Goal: Task Accomplishment & Management: Use online tool/utility

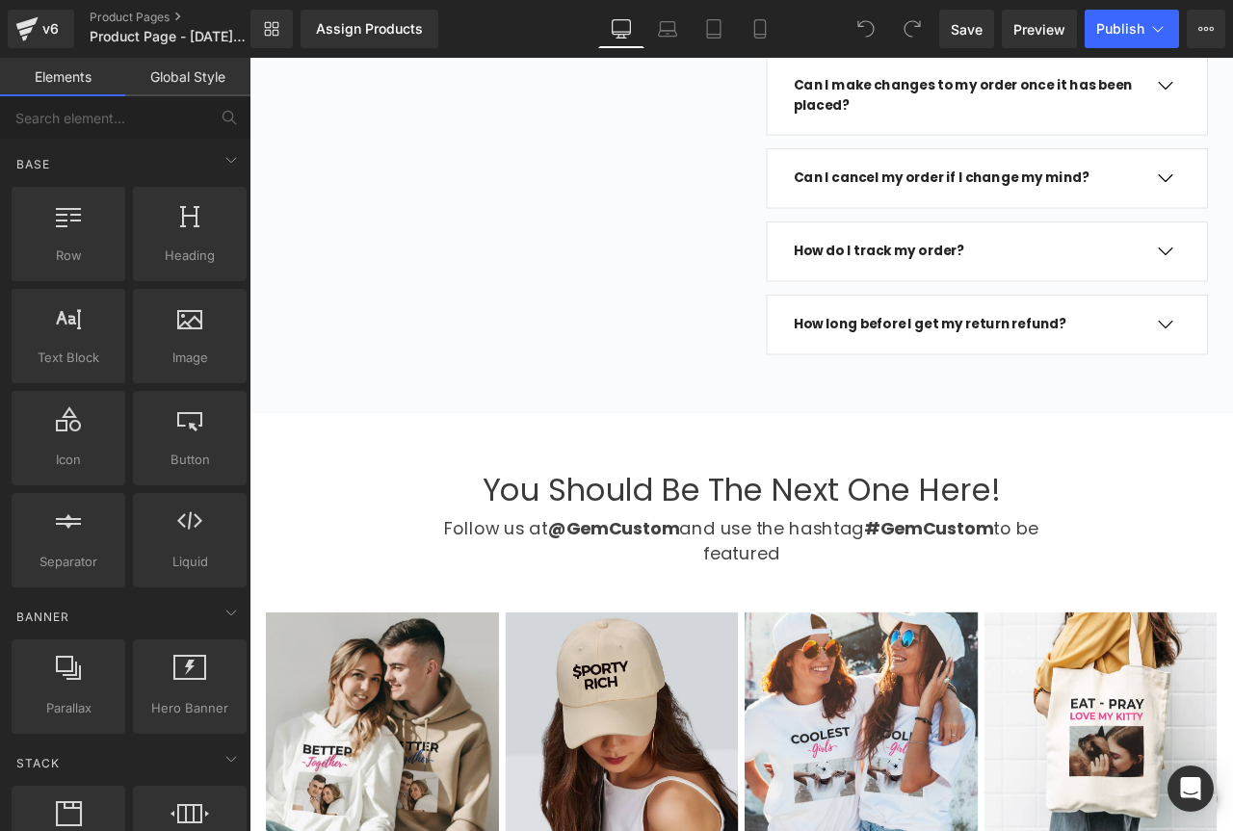
scroll to position [5682, 0]
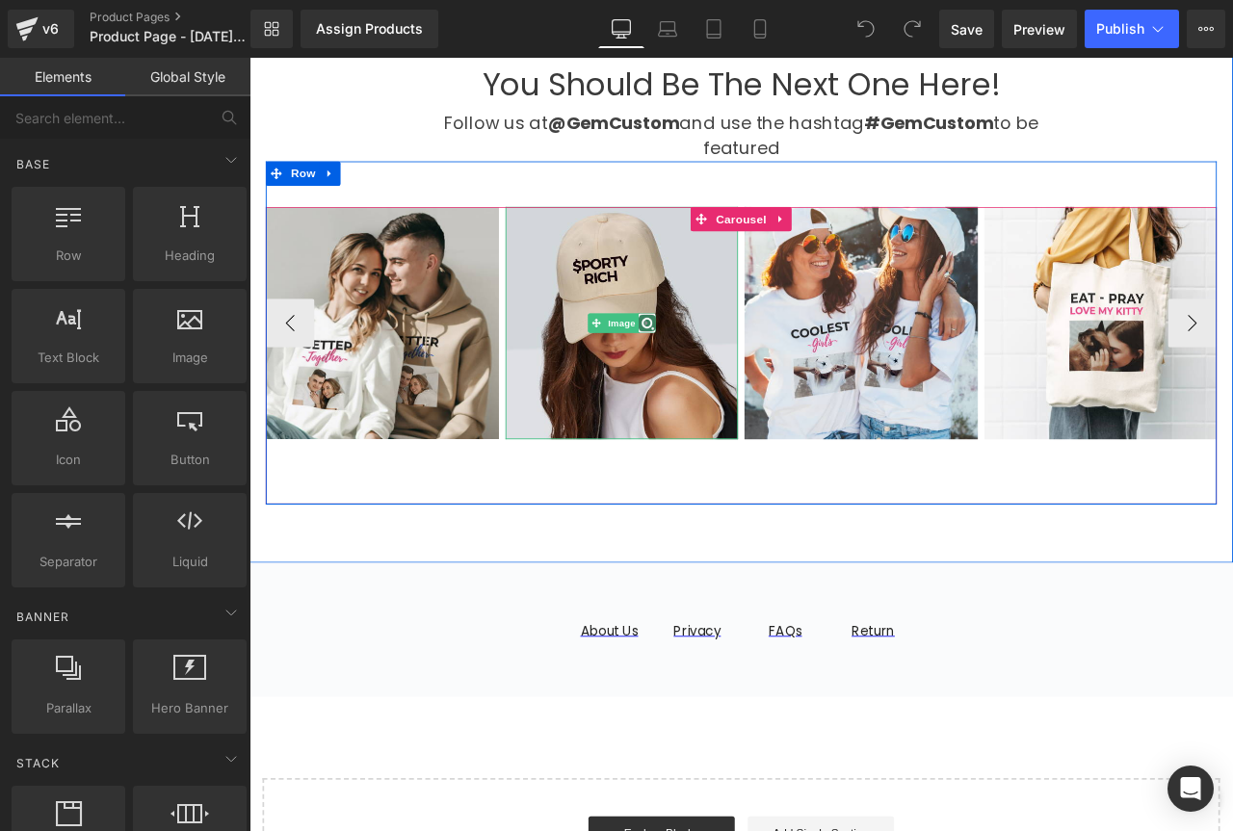
click at [711, 360] on link at bounding box center [721, 371] width 20 height 23
click at [701, 360] on link at bounding box center [710, 371] width 20 height 23
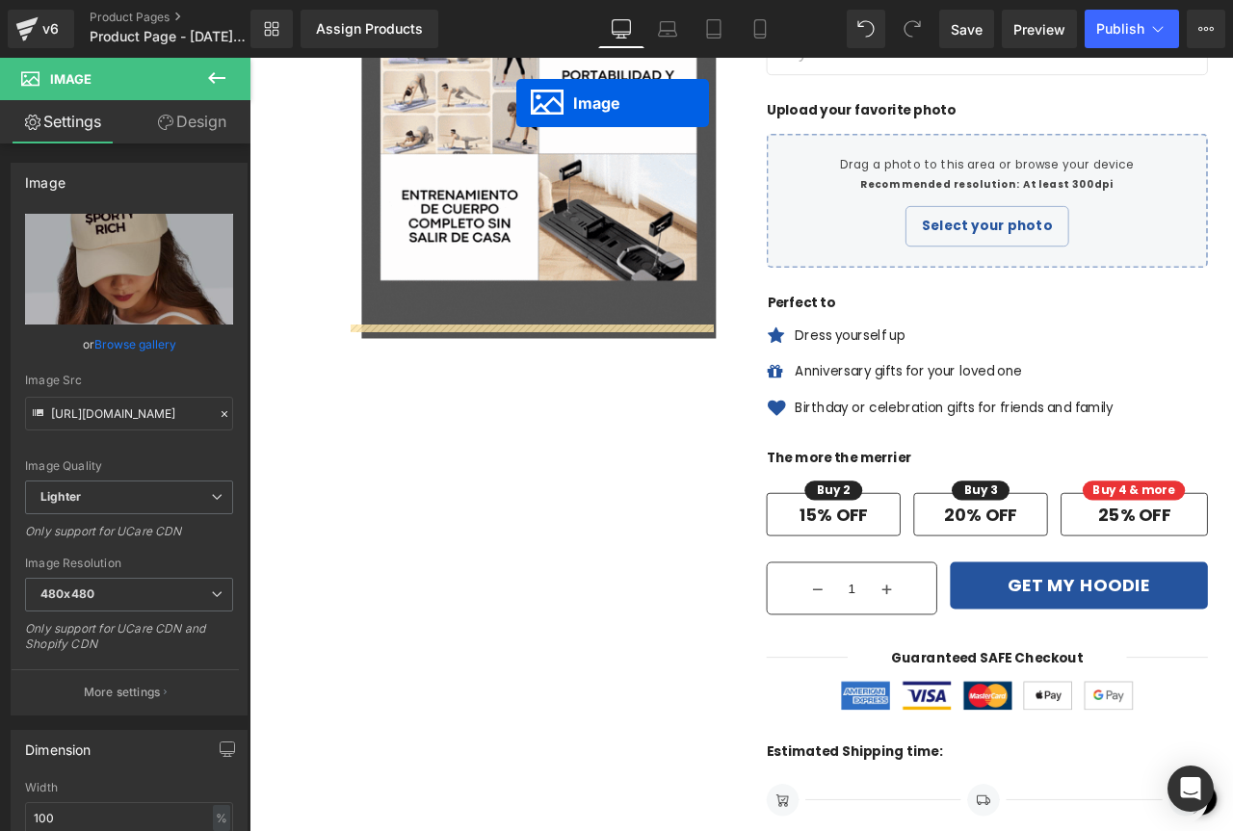
scroll to position [765, 0]
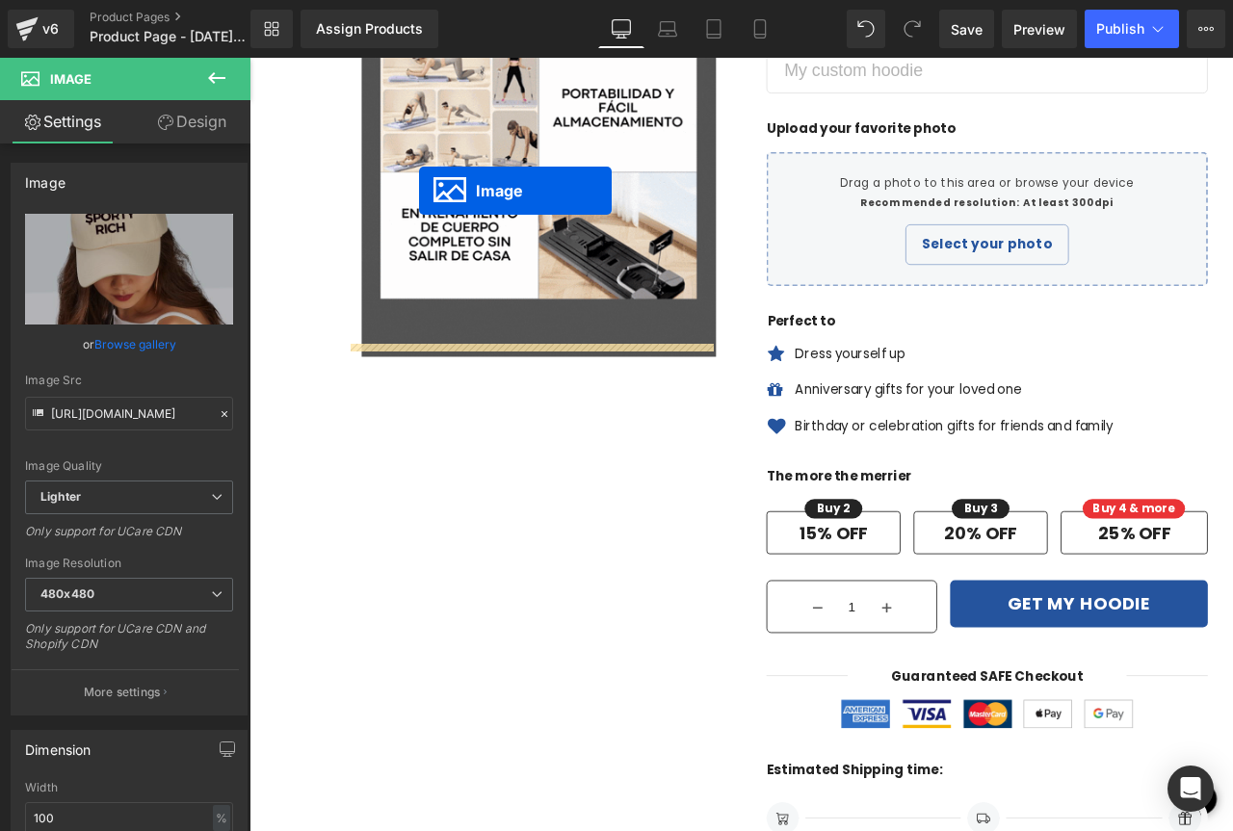
drag, startPoint x: 647, startPoint y: 613, endPoint x: 451, endPoint y: 216, distance: 443.6
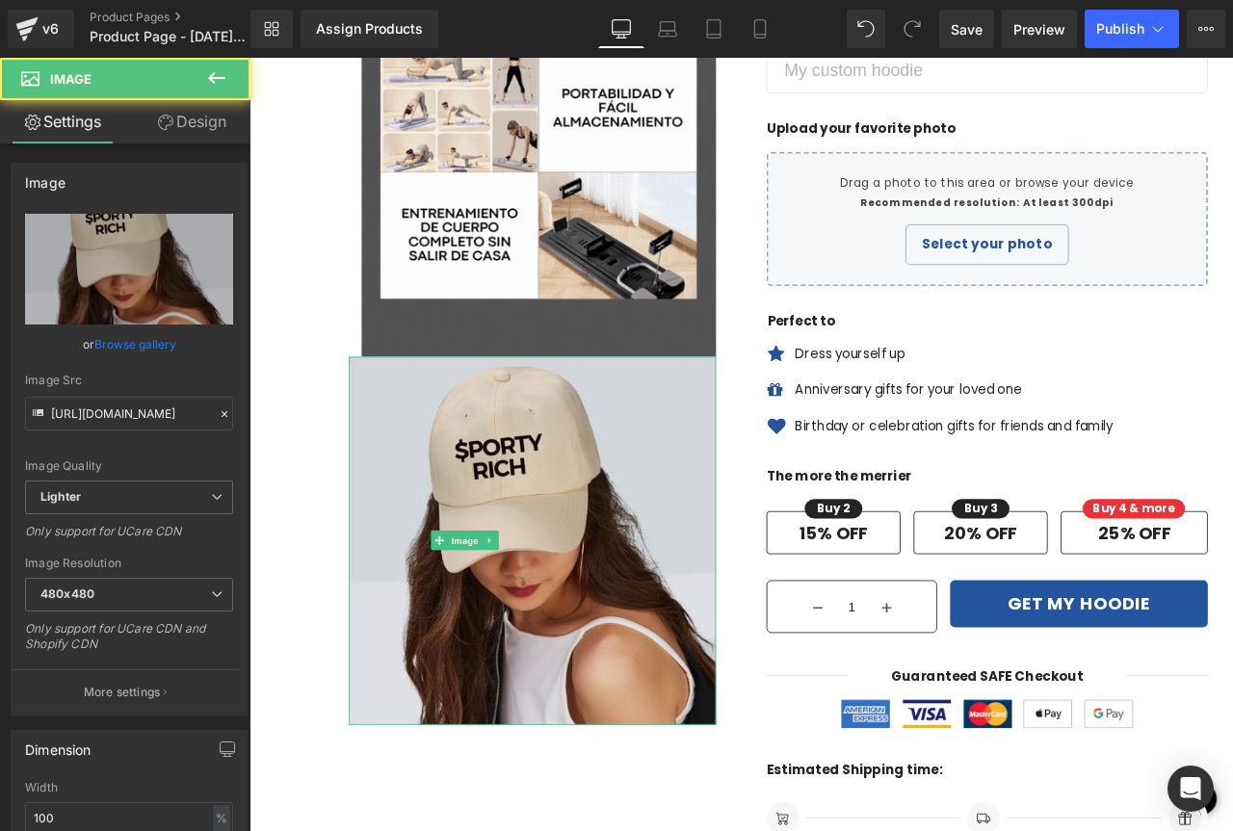
drag, startPoint x: 542, startPoint y: 271, endPoint x: 595, endPoint y: 192, distance: 95.1
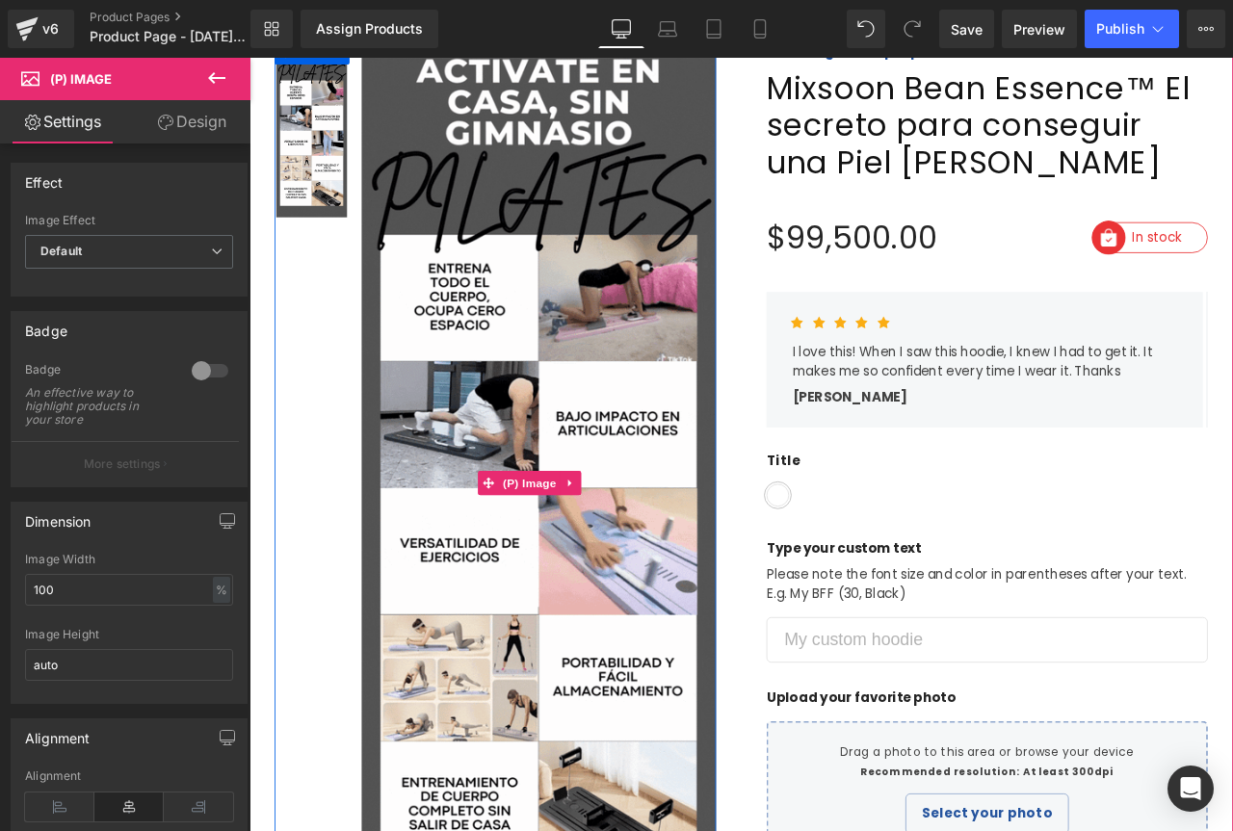
scroll to position [0, 0]
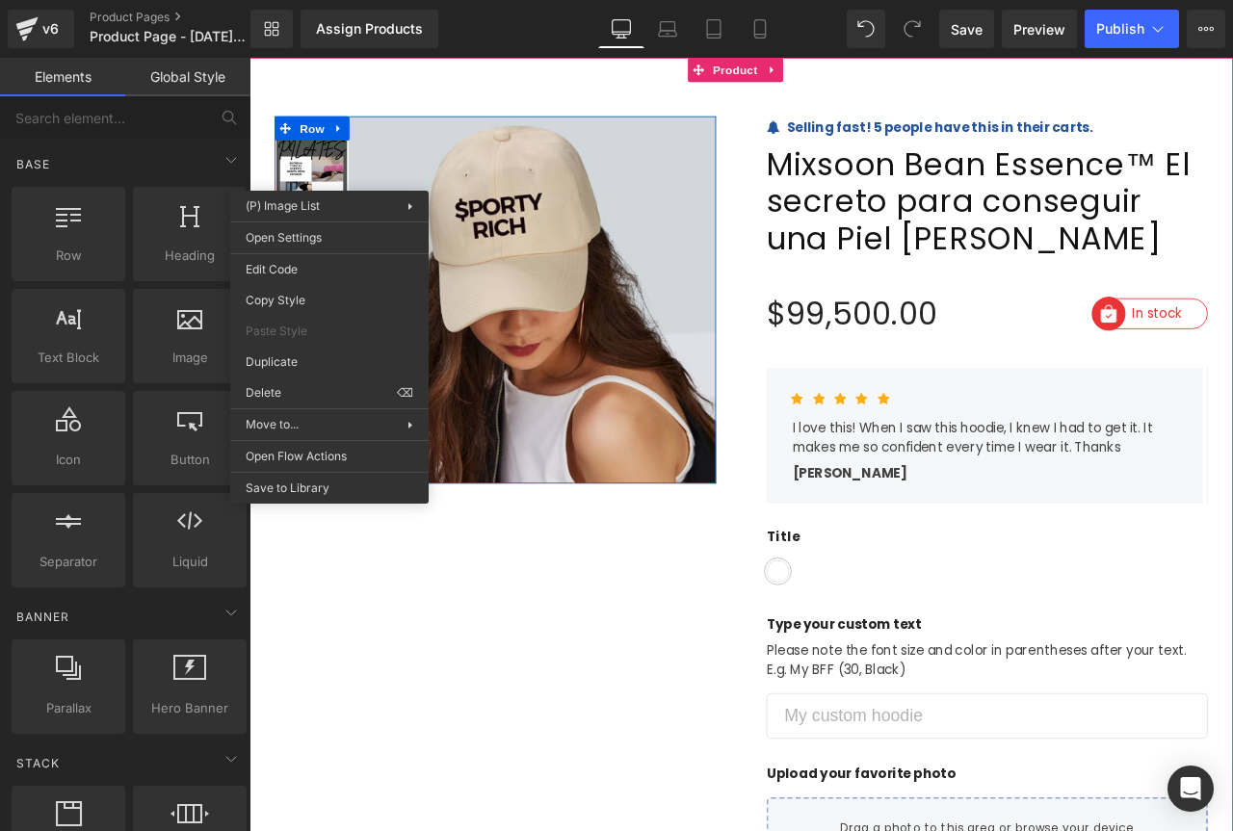
click at [318, 196] on img at bounding box center [323, 233] width 84 height 208
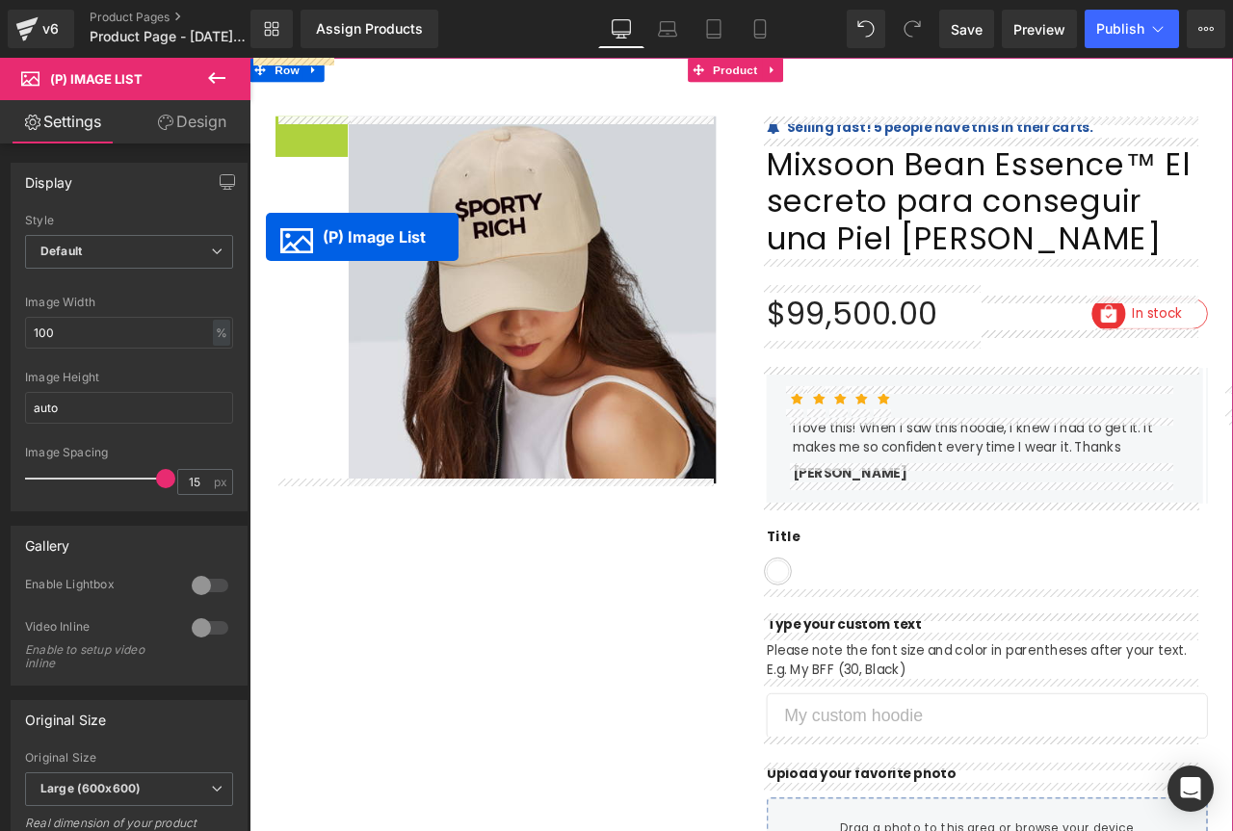
drag, startPoint x: 325, startPoint y: 240, endPoint x: 289, endPoint y: 246, distance: 36.1
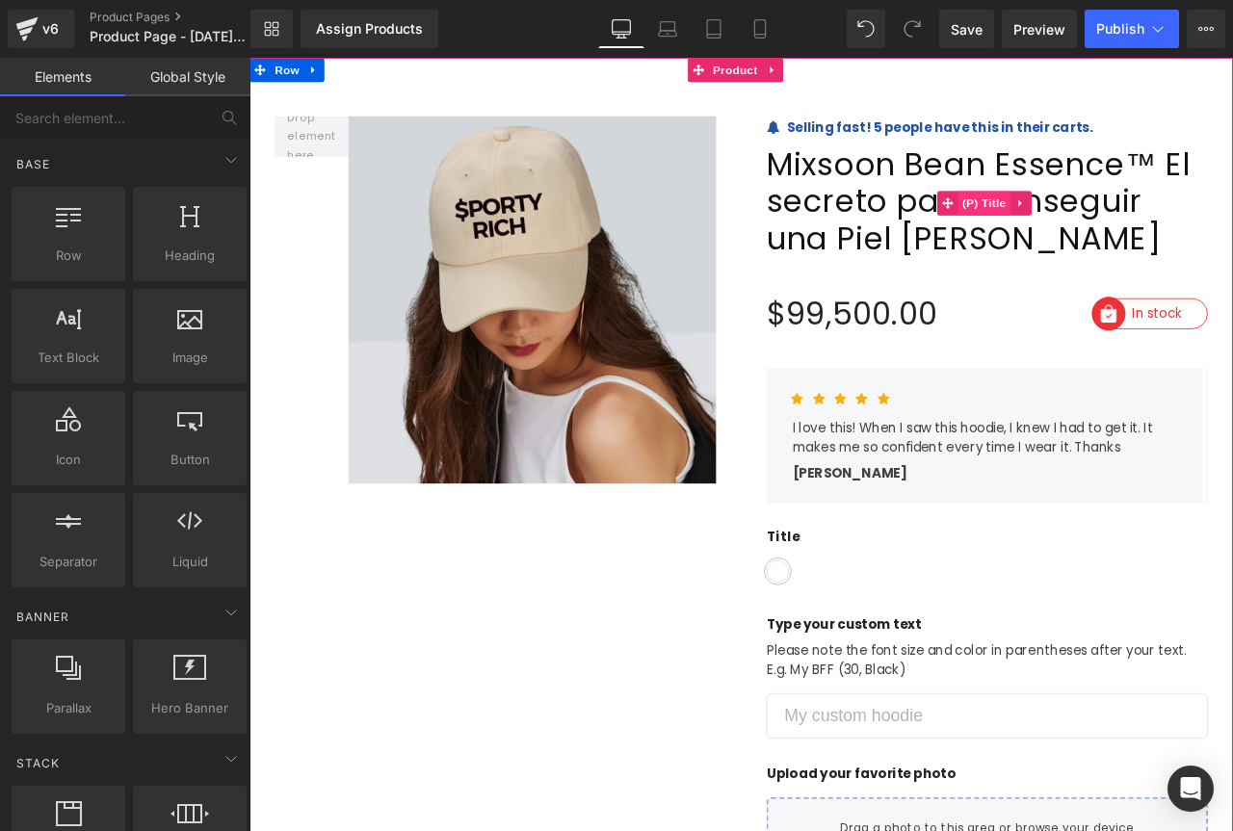
click at [1097, 229] on span "(P) Title" at bounding box center [1120, 230] width 62 height 29
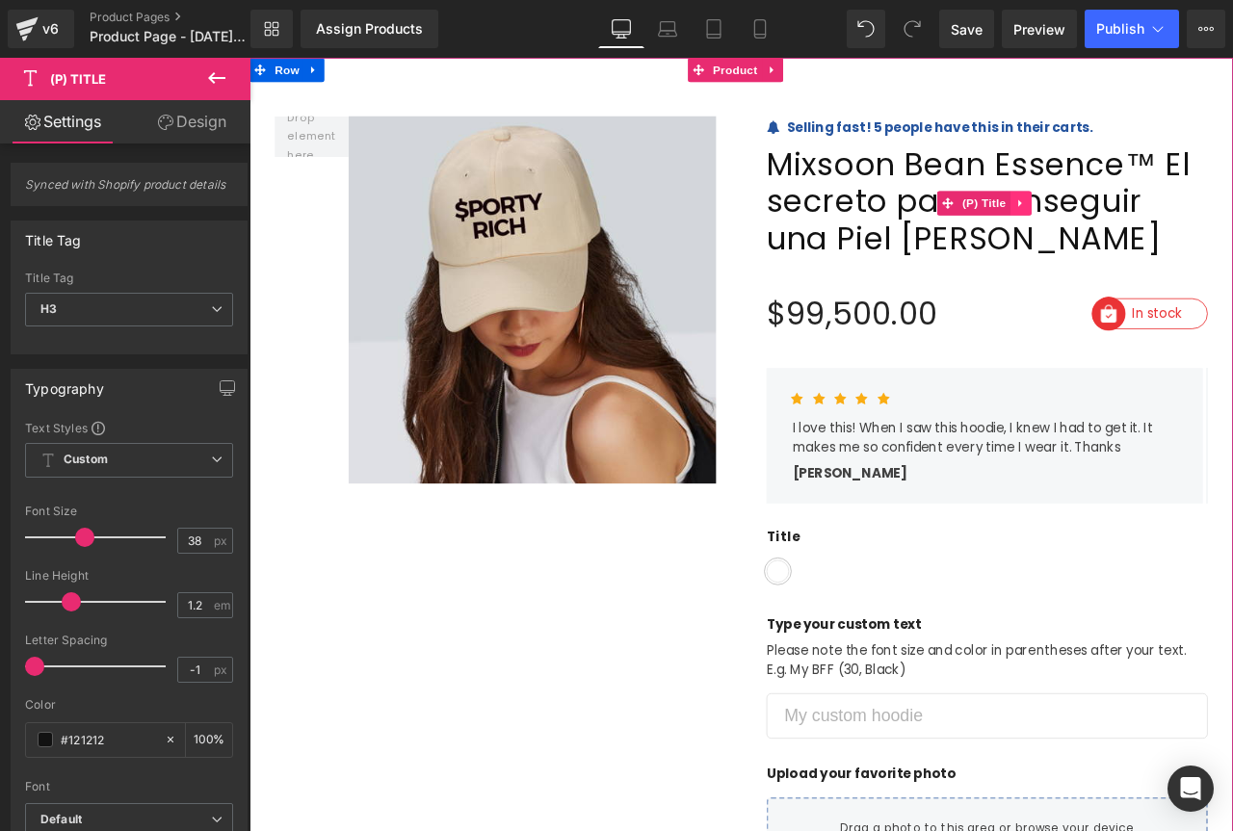
click at [1158, 226] on icon at bounding box center [1163, 229] width 13 height 14
click at [1169, 226] on icon at bounding box center [1175, 229] width 13 height 14
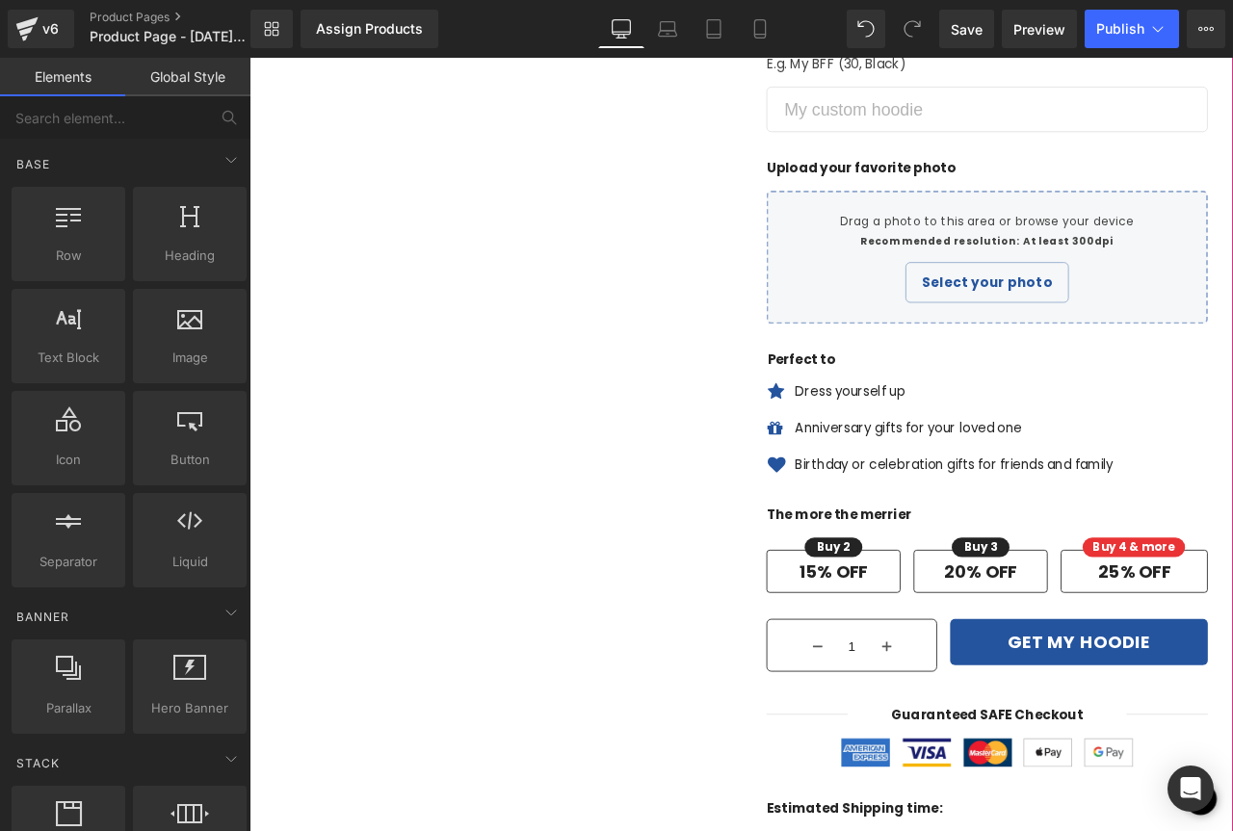
scroll to position [578, 0]
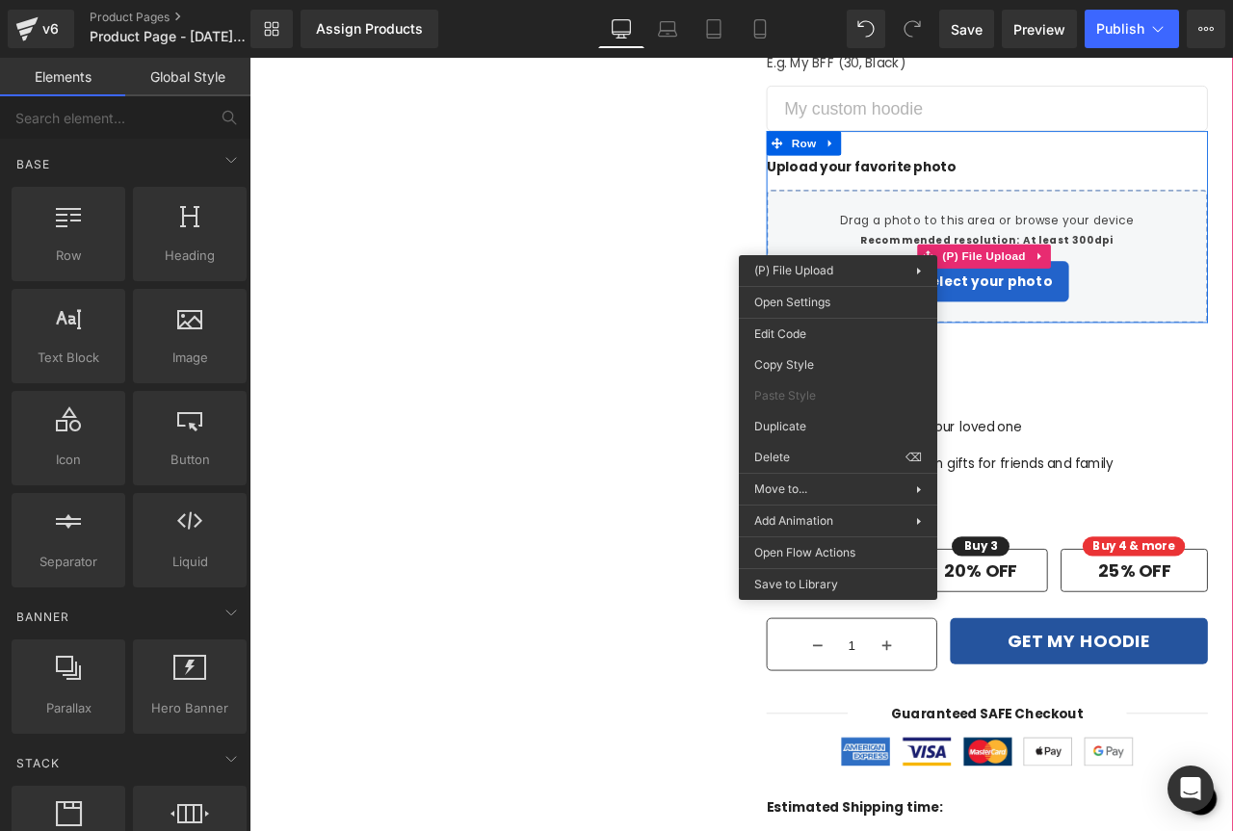
click at [893, 266] on input "Drag a photo to this area or browse your device Recommended resolution: At leas…" at bounding box center [1124, 293] width 516 height 159
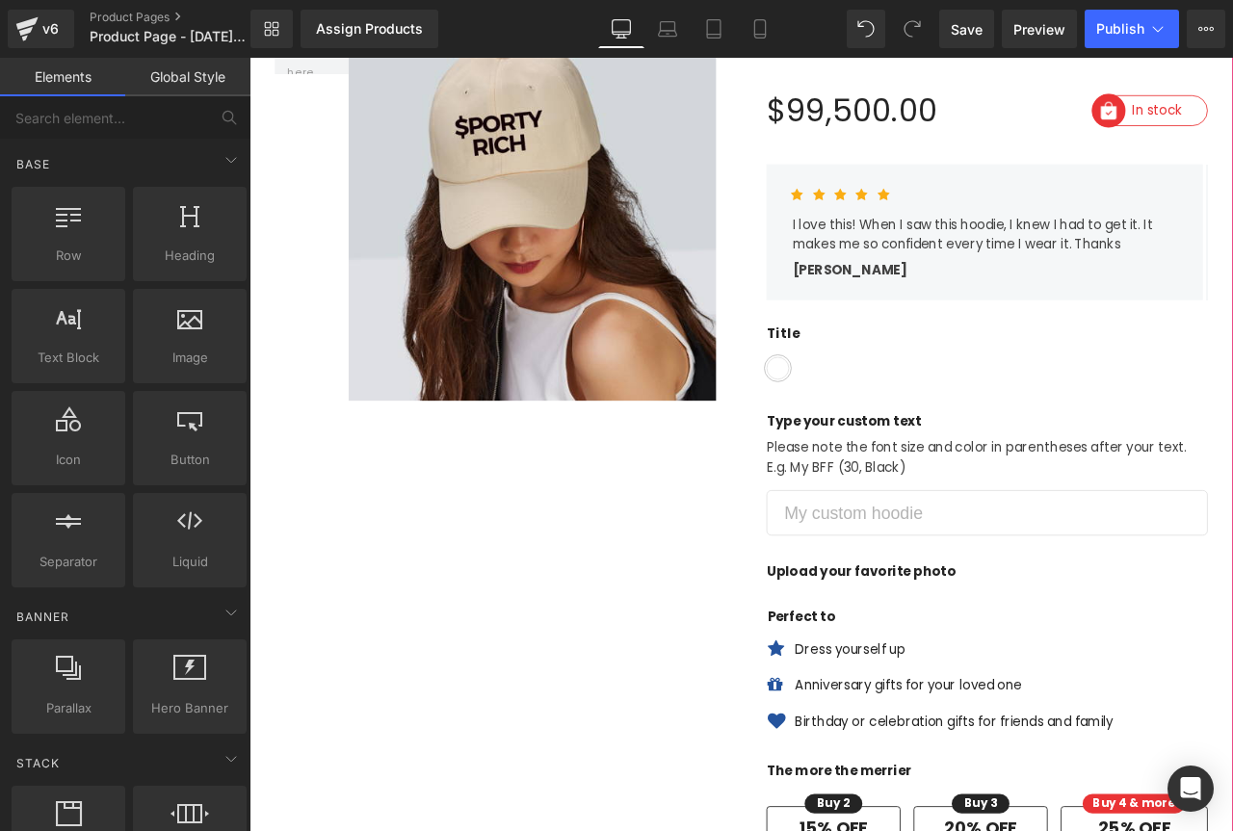
scroll to position [96, 0]
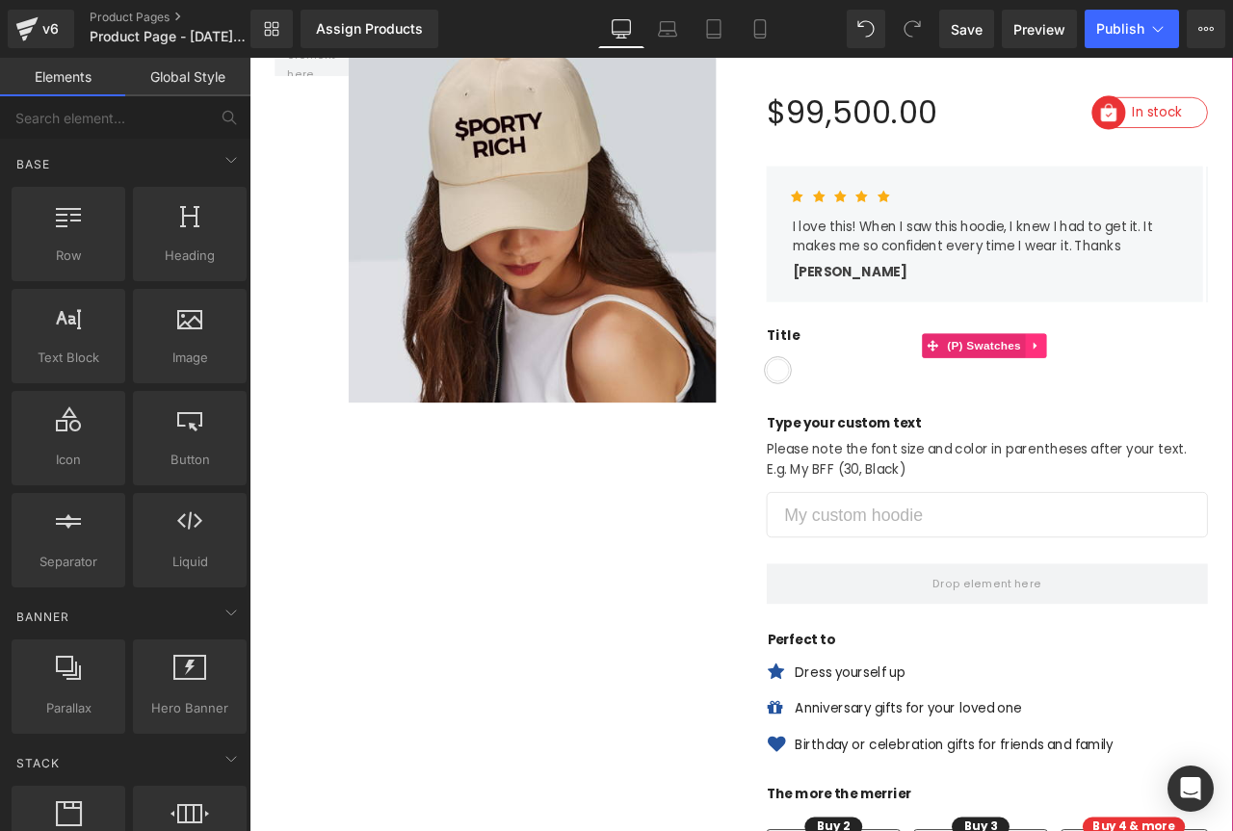
click at [1168, 402] on link at bounding box center [1180, 398] width 25 height 29
click at [1188, 402] on icon at bounding box center [1193, 398] width 13 height 13
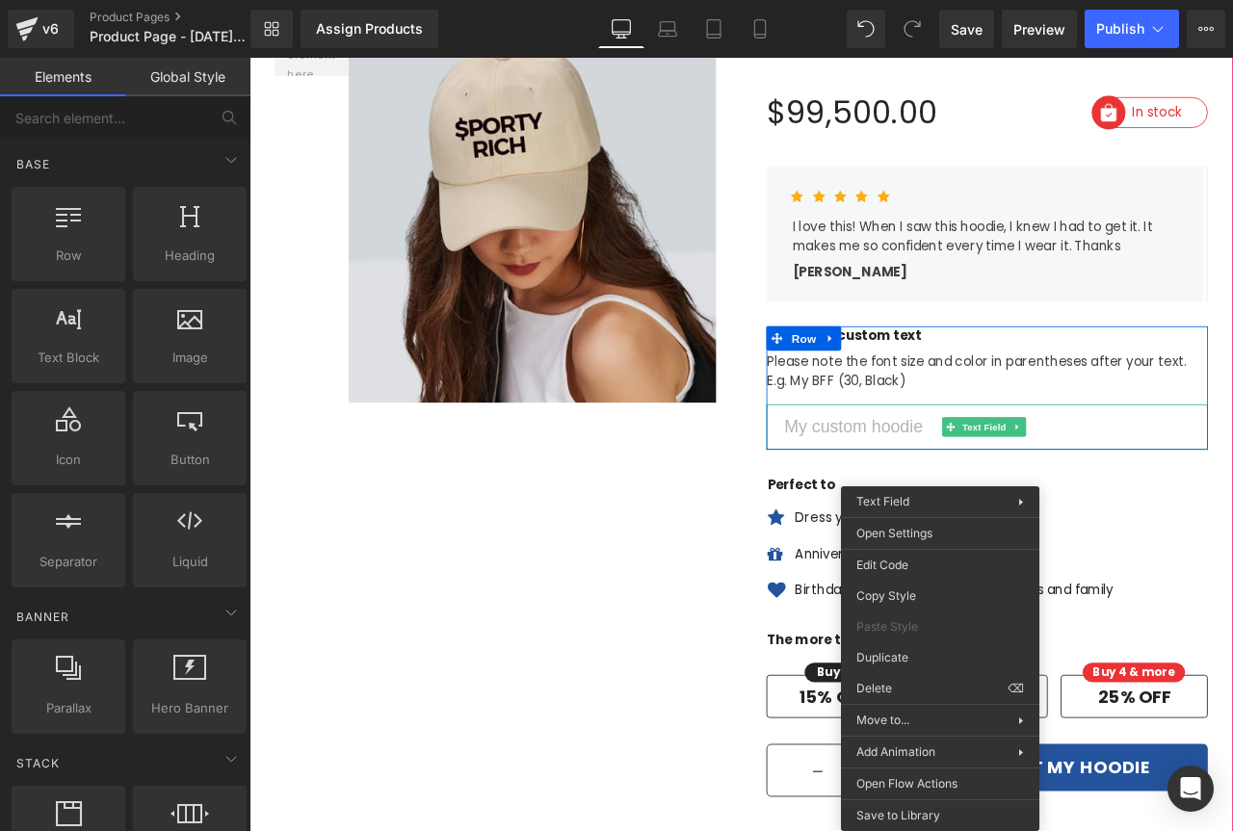
click at [993, 505] on input "text" at bounding box center [1123, 495] width 523 height 54
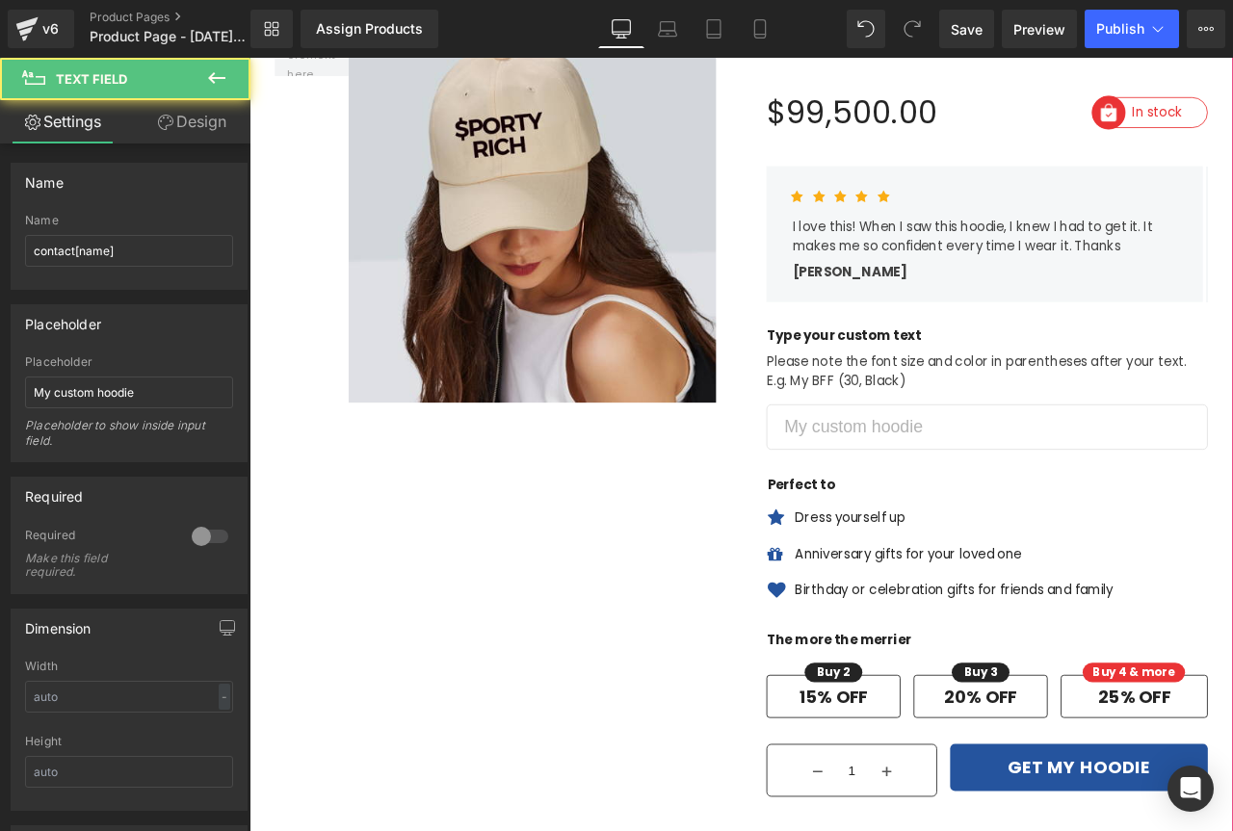
click at [770, 540] on div "Image ‹ › (P) Image List Row Row Icon Selling fast! 5 people have this in their…" at bounding box center [831, 652] width 1165 height 1383
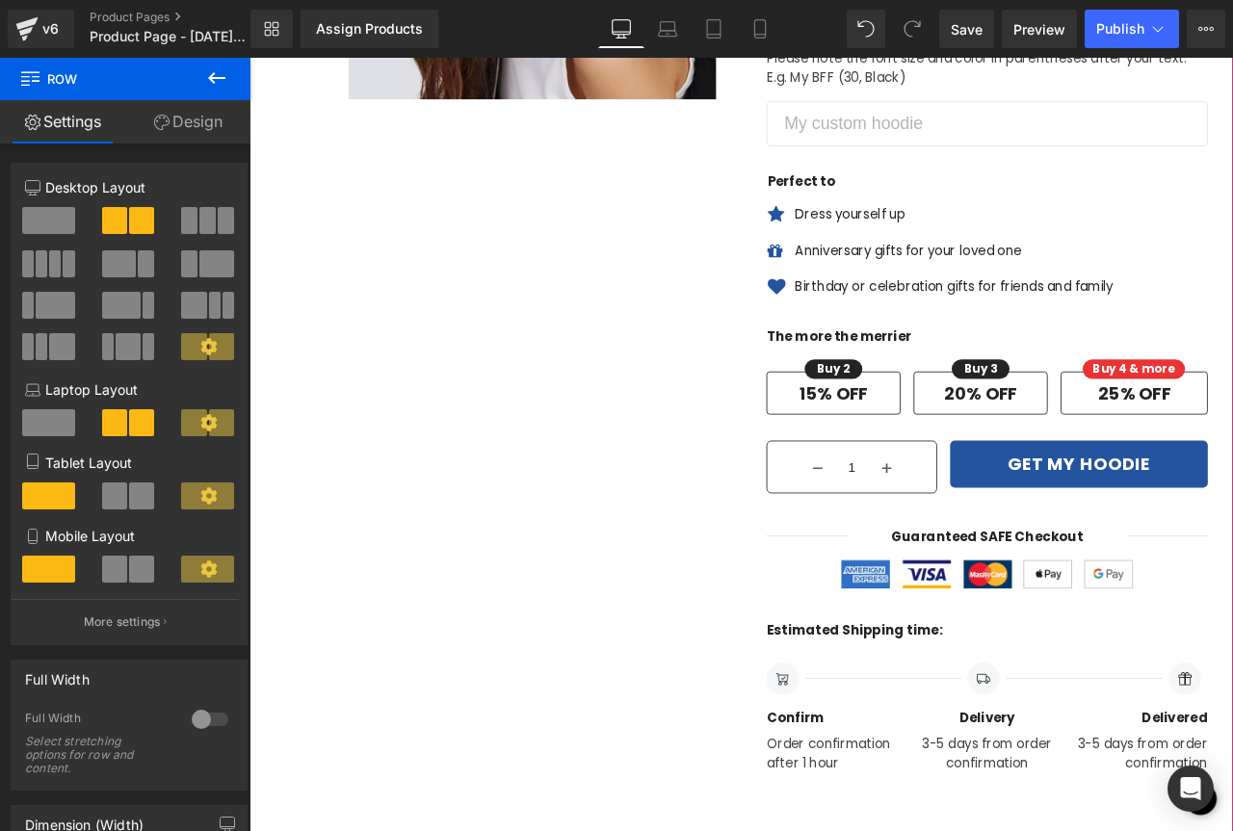
scroll to position [482, 0]
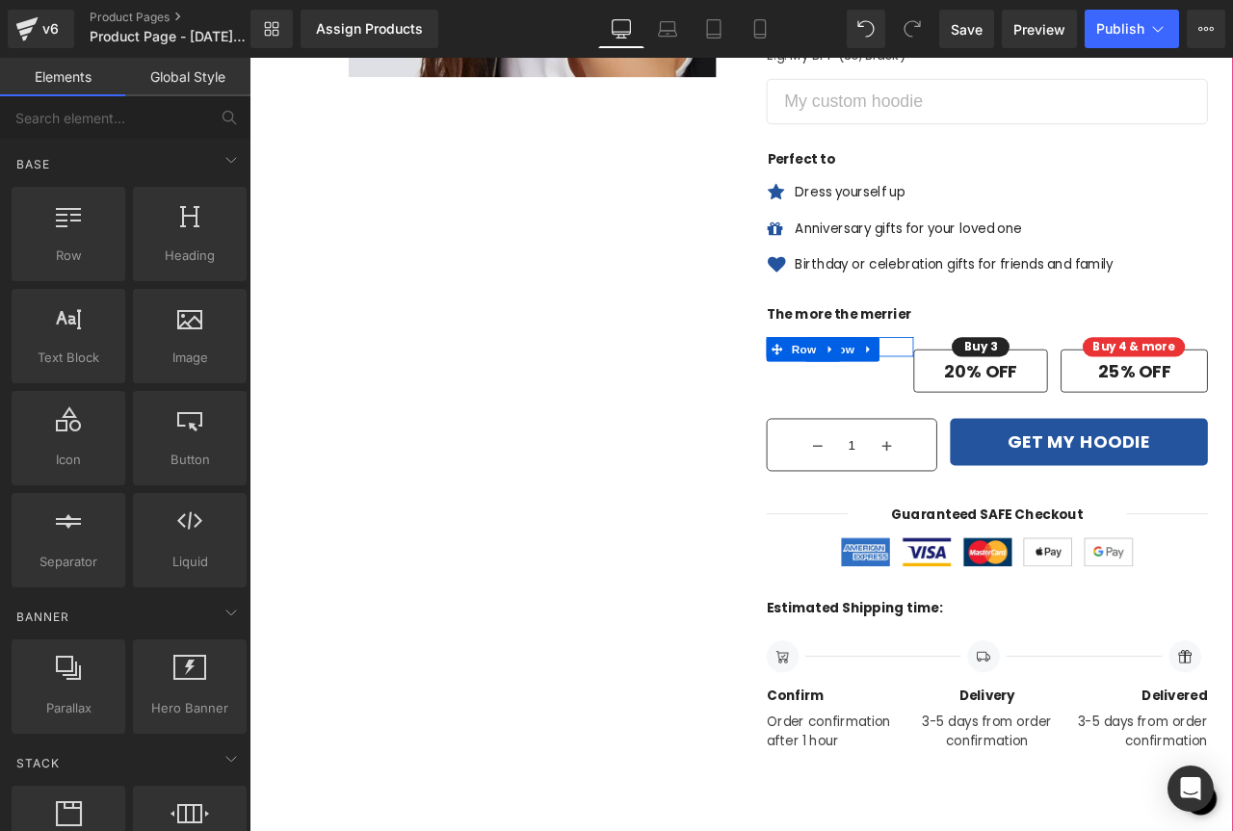
click at [955, 405] on span "Row" at bounding box center [951, 403] width 39 height 29
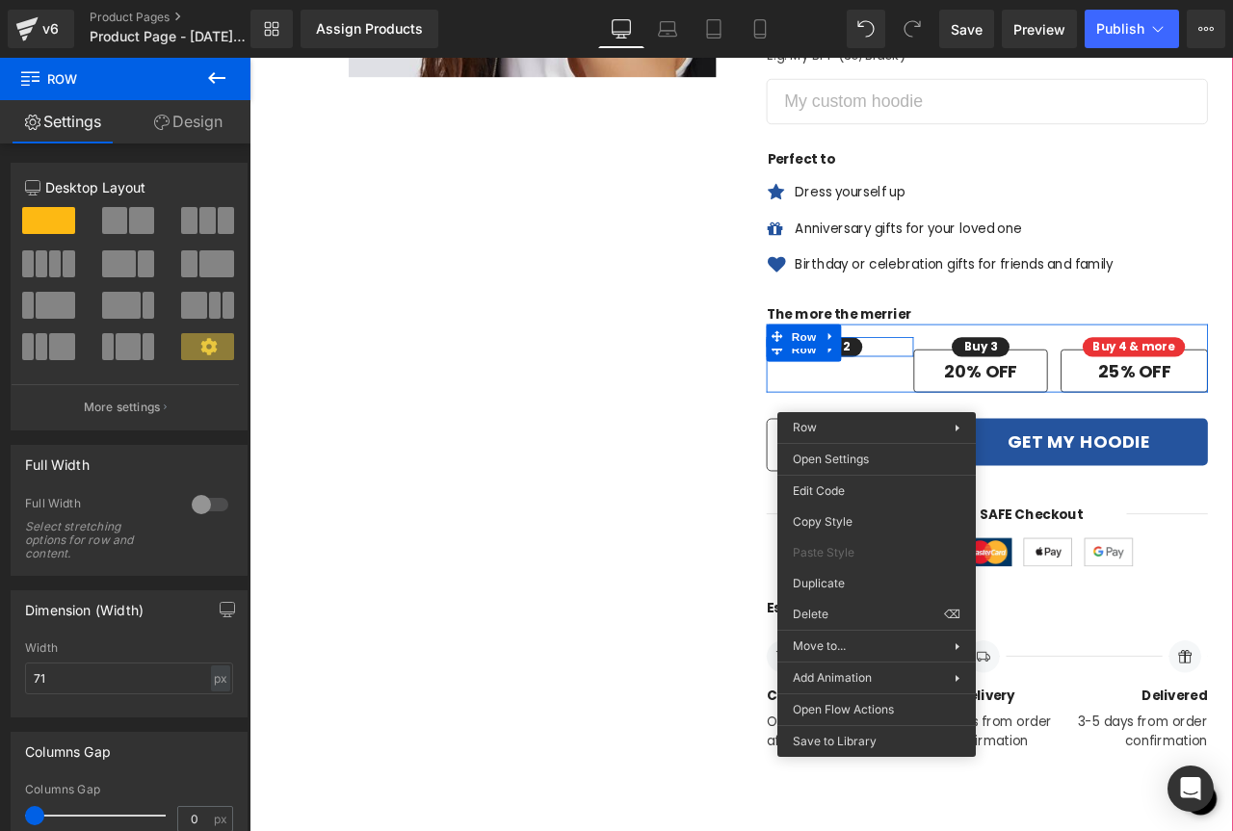
click at [975, 398] on div "Buy 2 Text Block Row" at bounding box center [941, 400] width 159 height 23
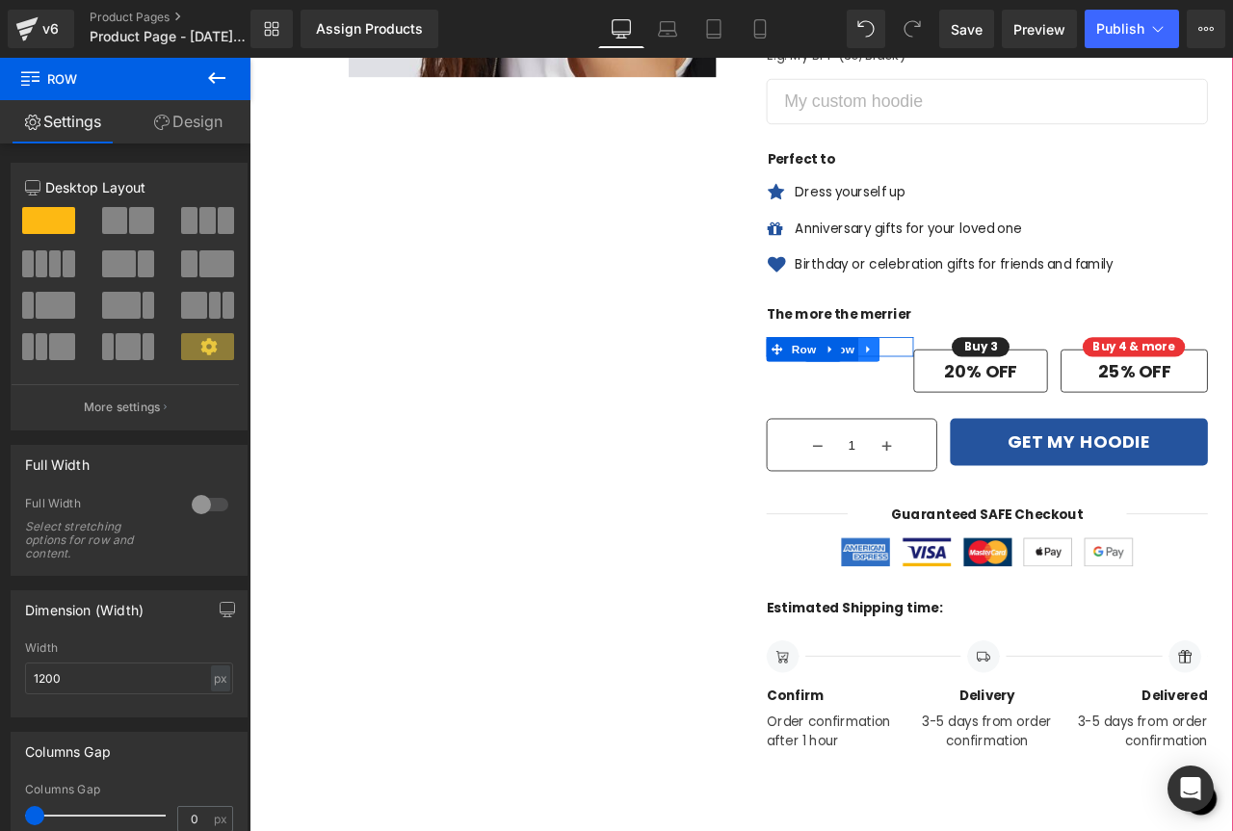
click at [978, 404] on icon at bounding box center [983, 404] width 13 height 14
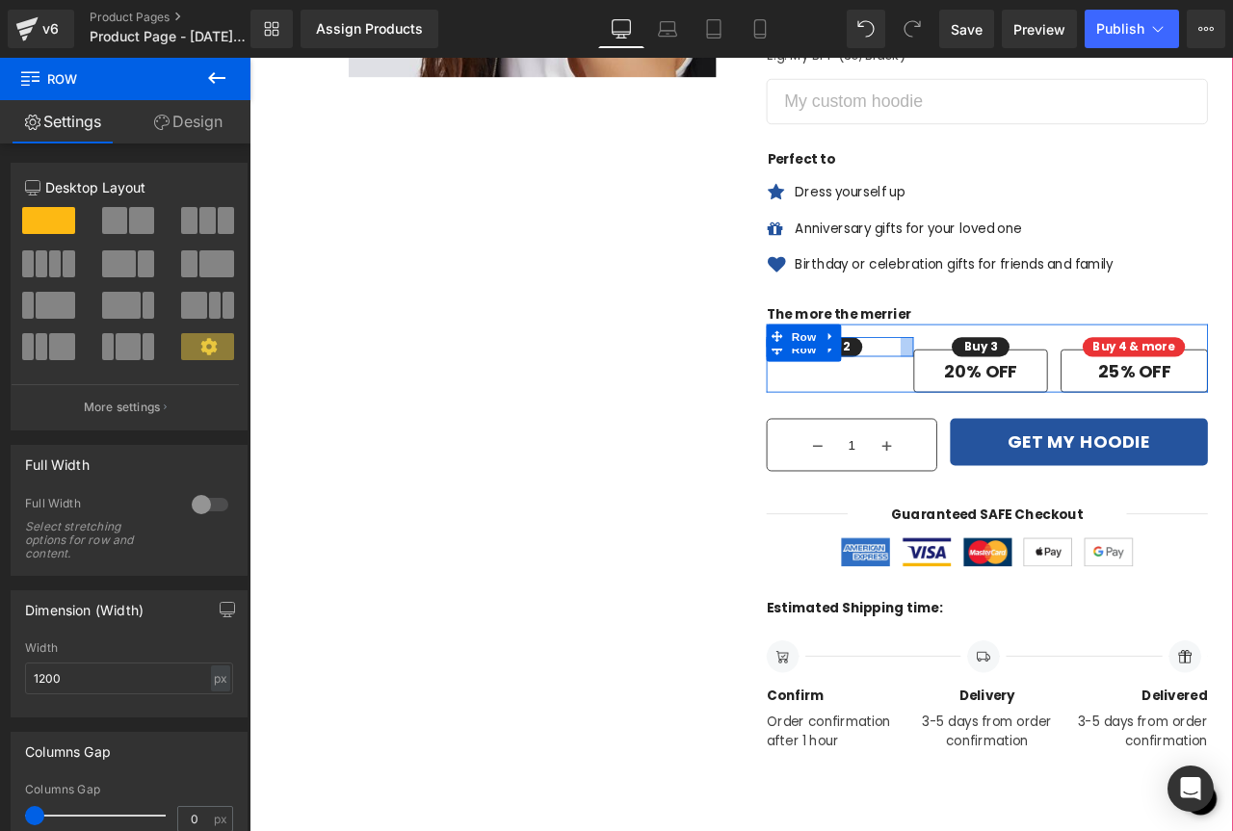
click at [1021, 405] on div at bounding box center [1028, 400] width 15 height 23
click at [1008, 404] on div "Buy 2 Text Block Row" at bounding box center [941, 400] width 159 height 23
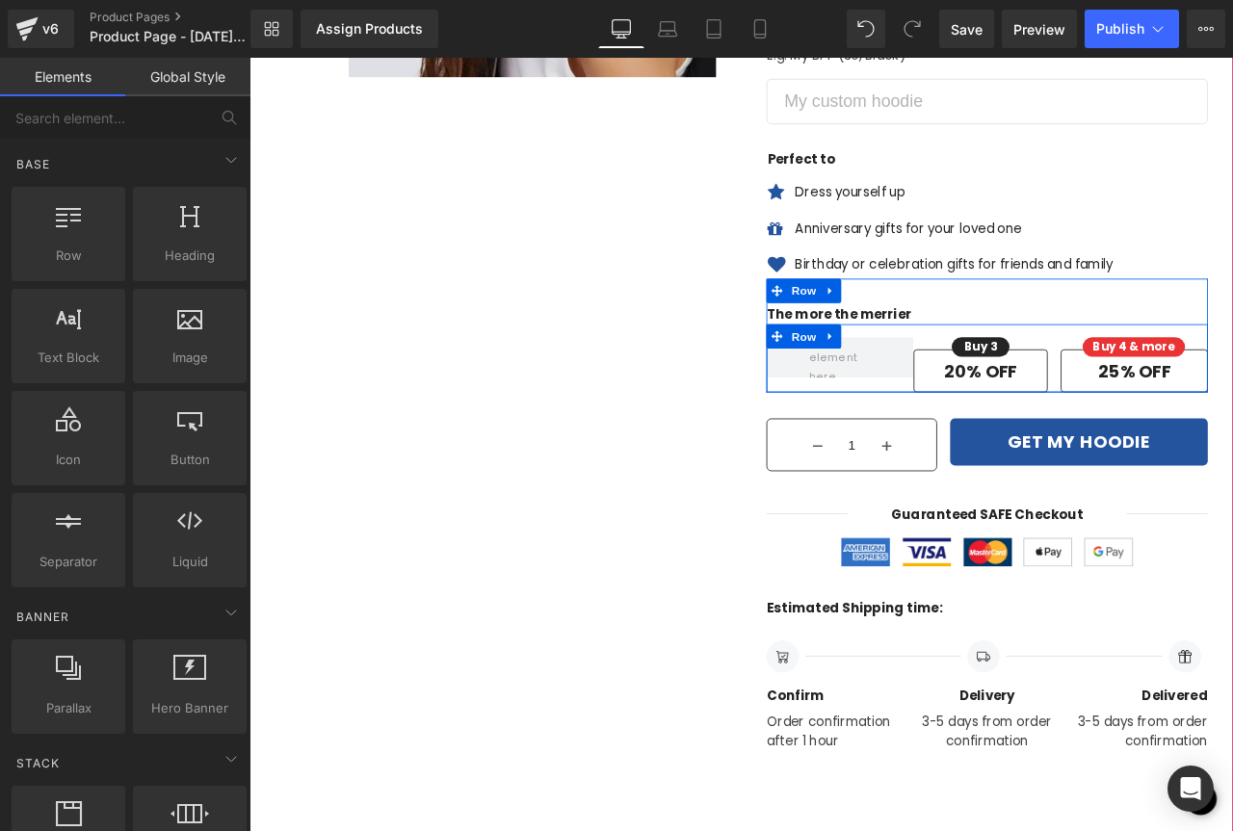
click at [1079, 409] on div "Buy 3 Text Block Row 20% OFF Text Block Row" at bounding box center [1123, 421] width 174 height 65
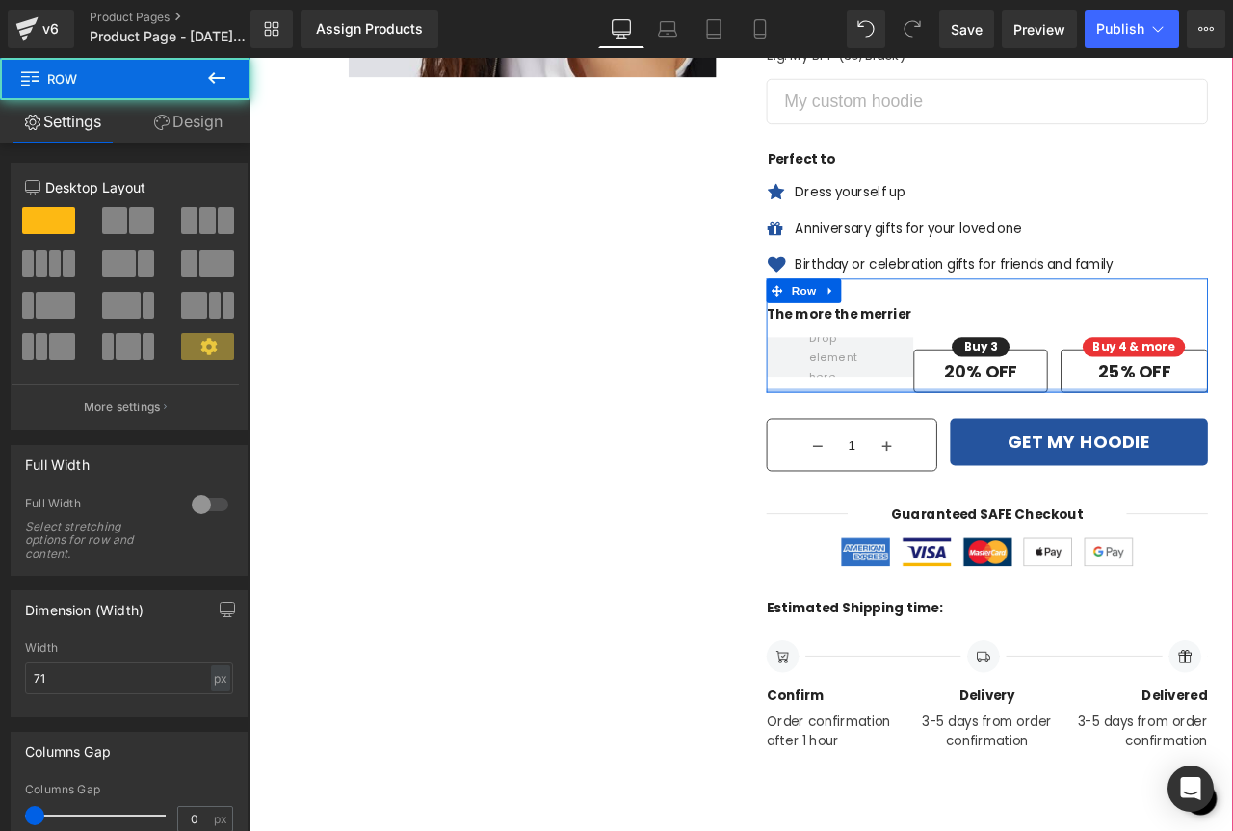
click at [976, 454] on div at bounding box center [1123, 452] width 523 height 5
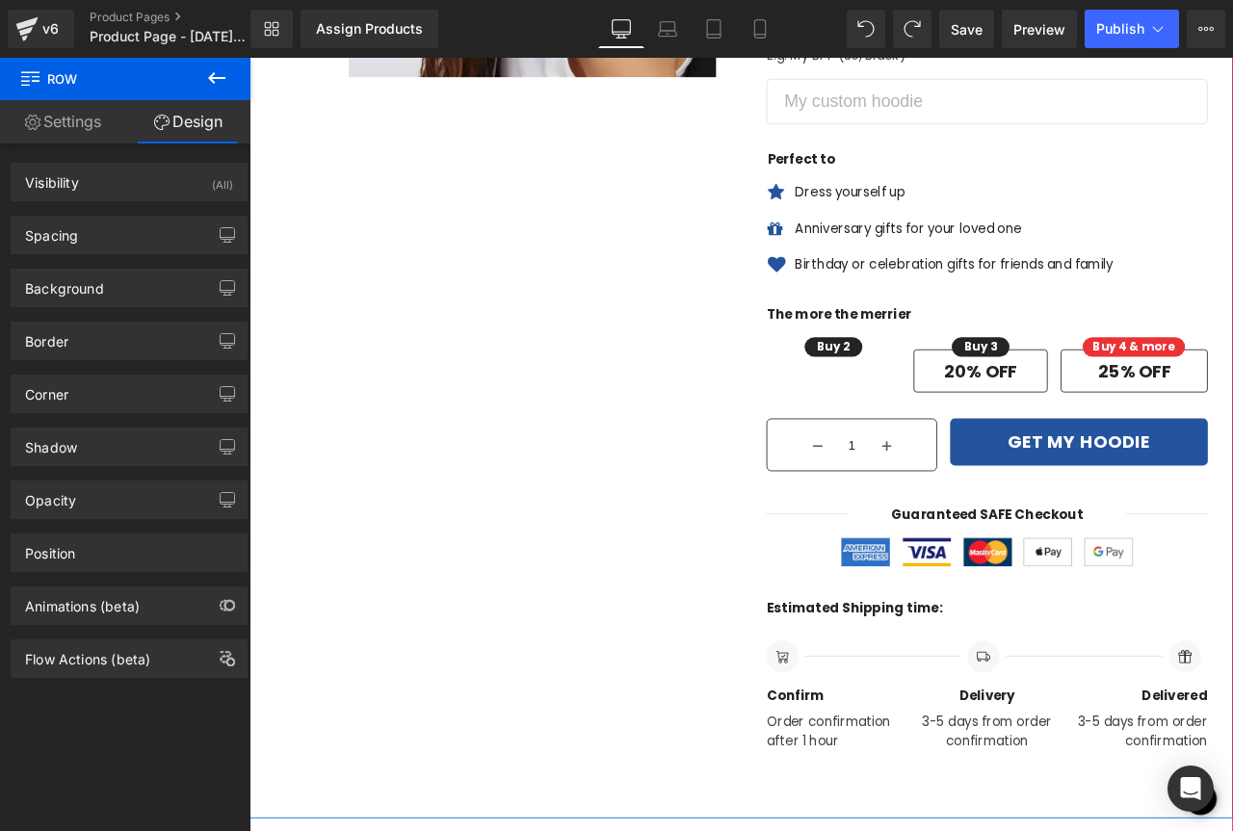
click at [798, 427] on div "Image ‹ › (P) Image List Row Row Icon Selling fast! 5 people have this in their…" at bounding box center [831, 267] width 1165 height 1383
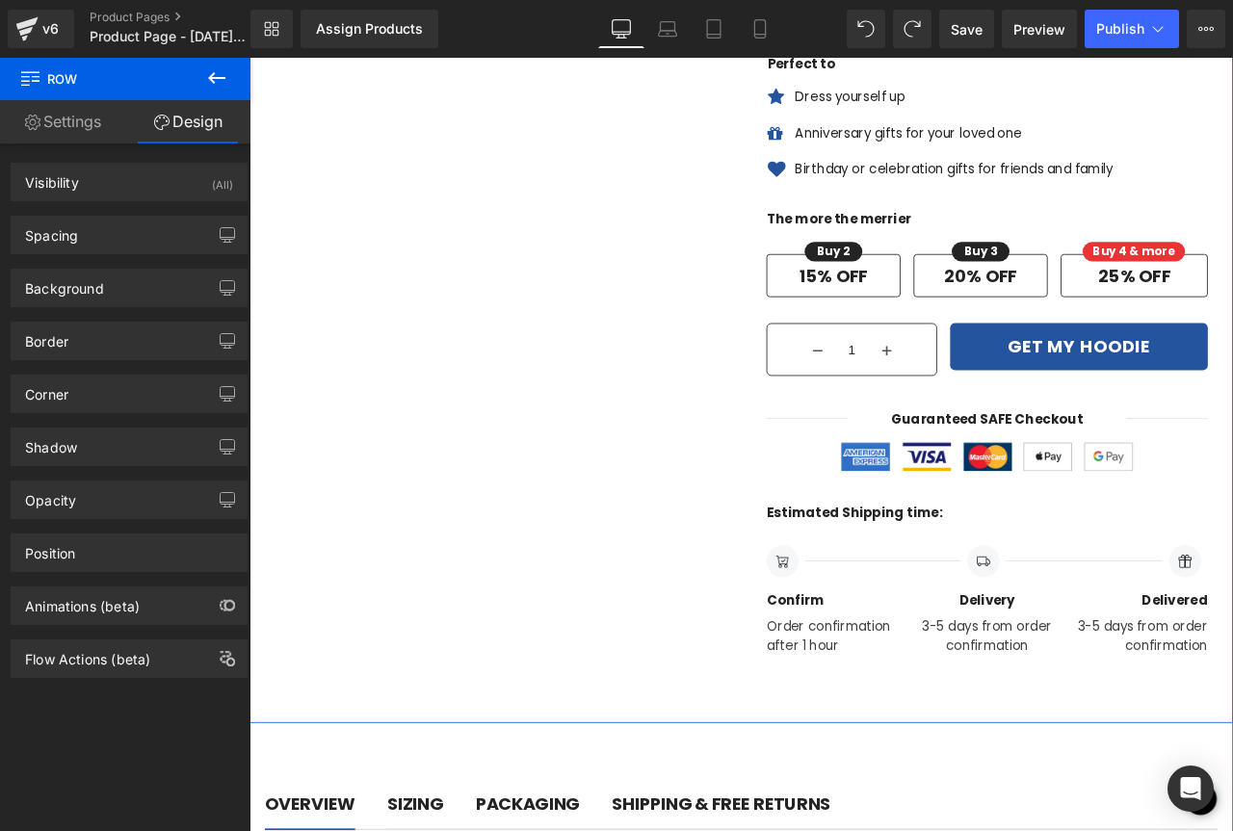
scroll to position [578, 0]
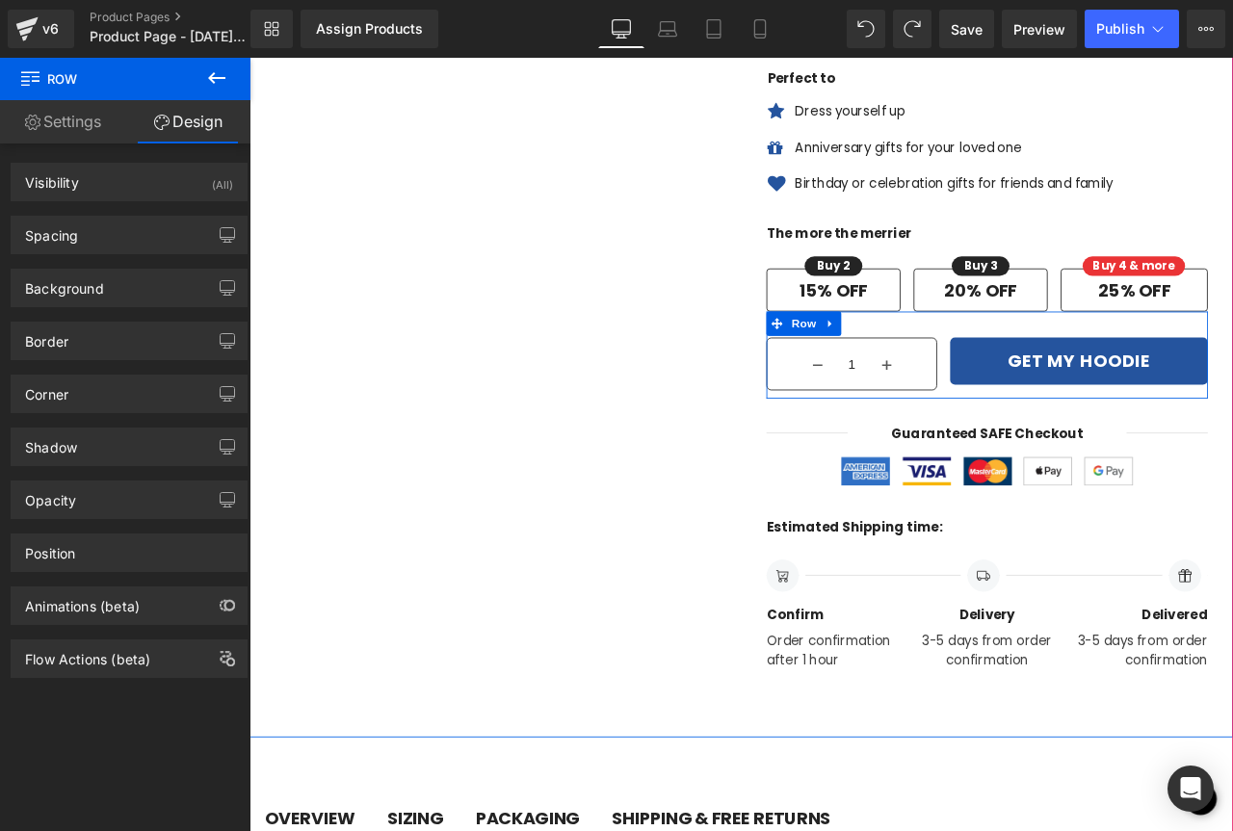
click at [926, 371] on link at bounding box center [938, 372] width 25 height 29
click at [981, 371] on icon at bounding box center [987, 372] width 13 height 13
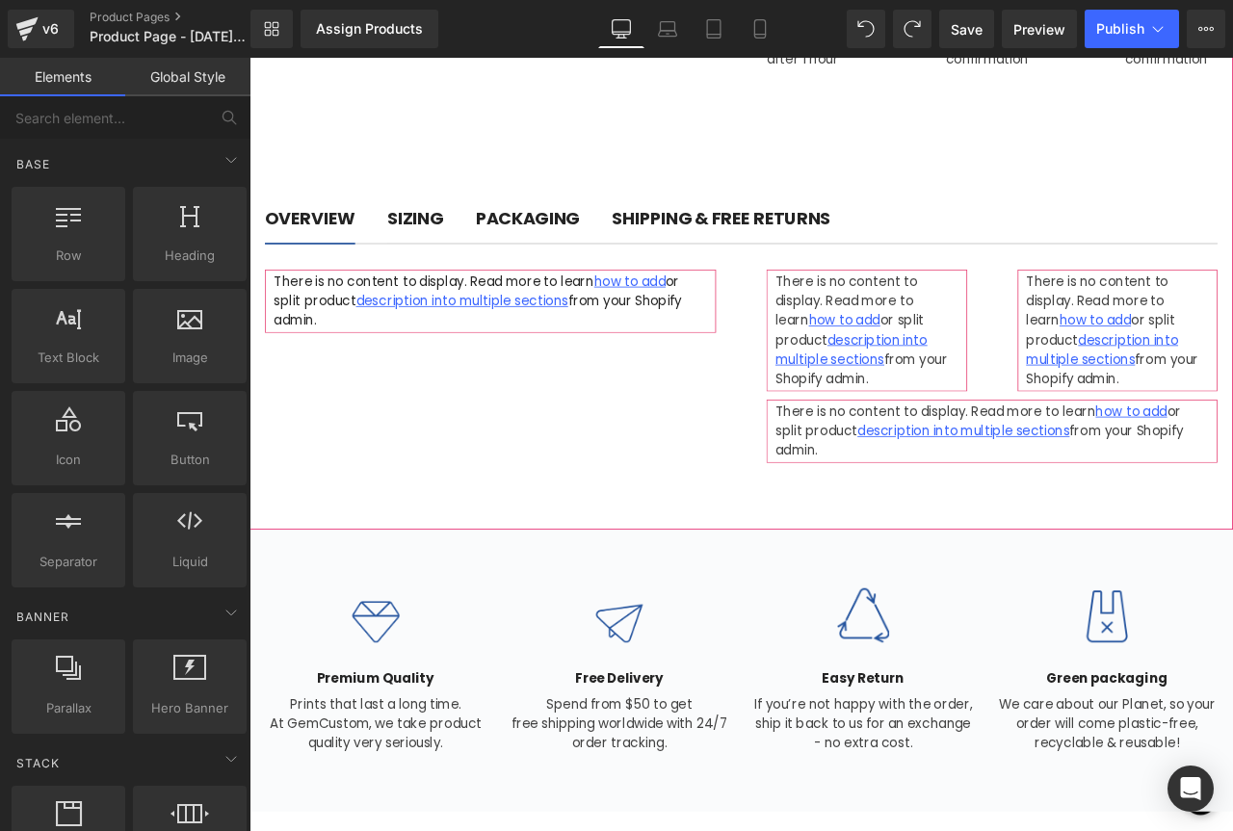
scroll to position [1252, 0]
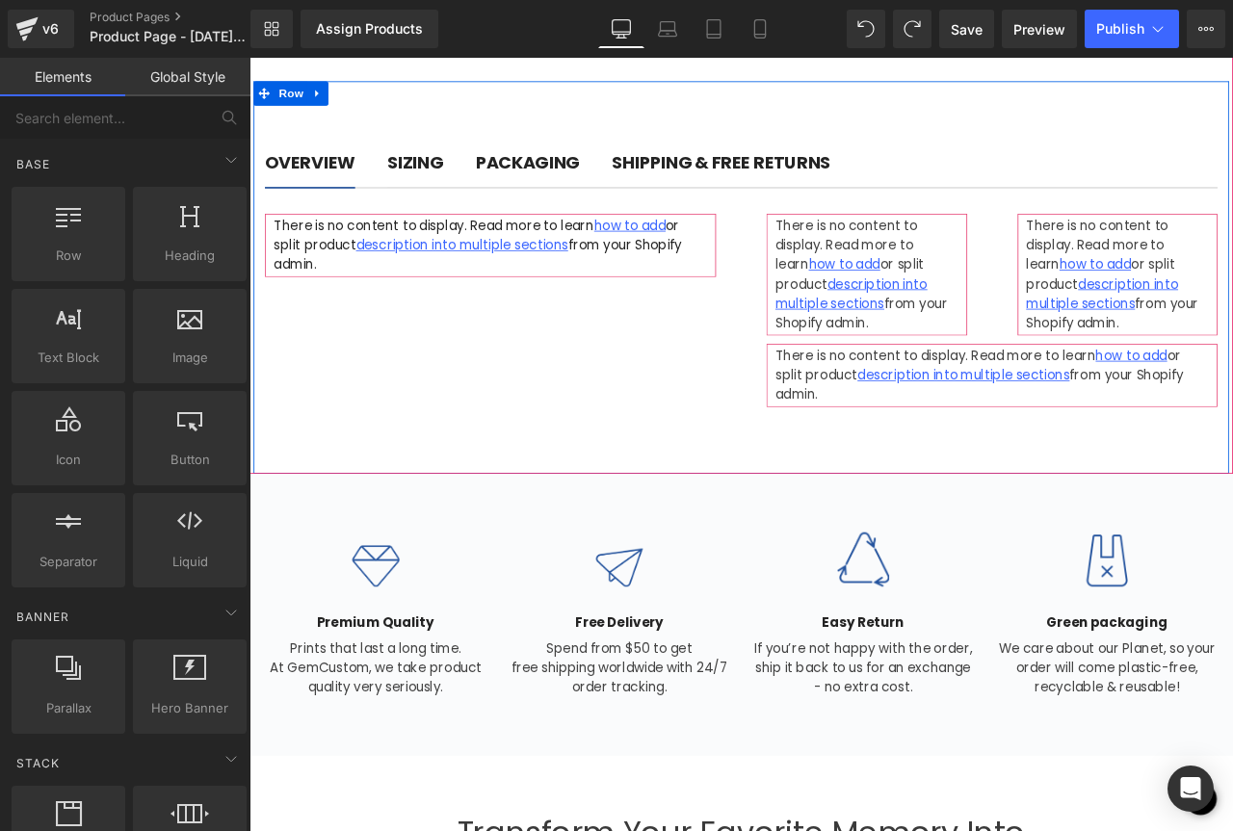
click at [326, 97] on icon at bounding box center [330, 100] width 13 height 14
click at [378, 99] on icon at bounding box center [380, 99] width 13 height 13
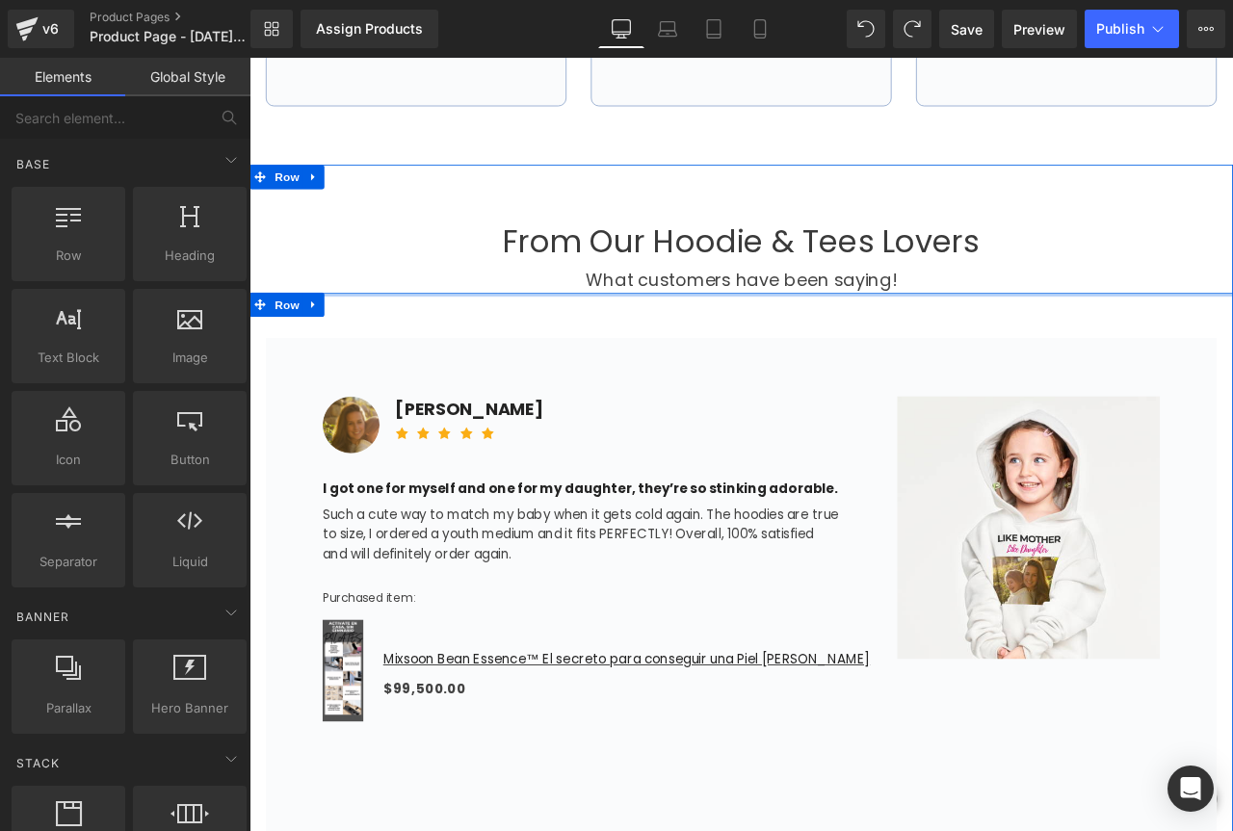
scroll to position [2408, 0]
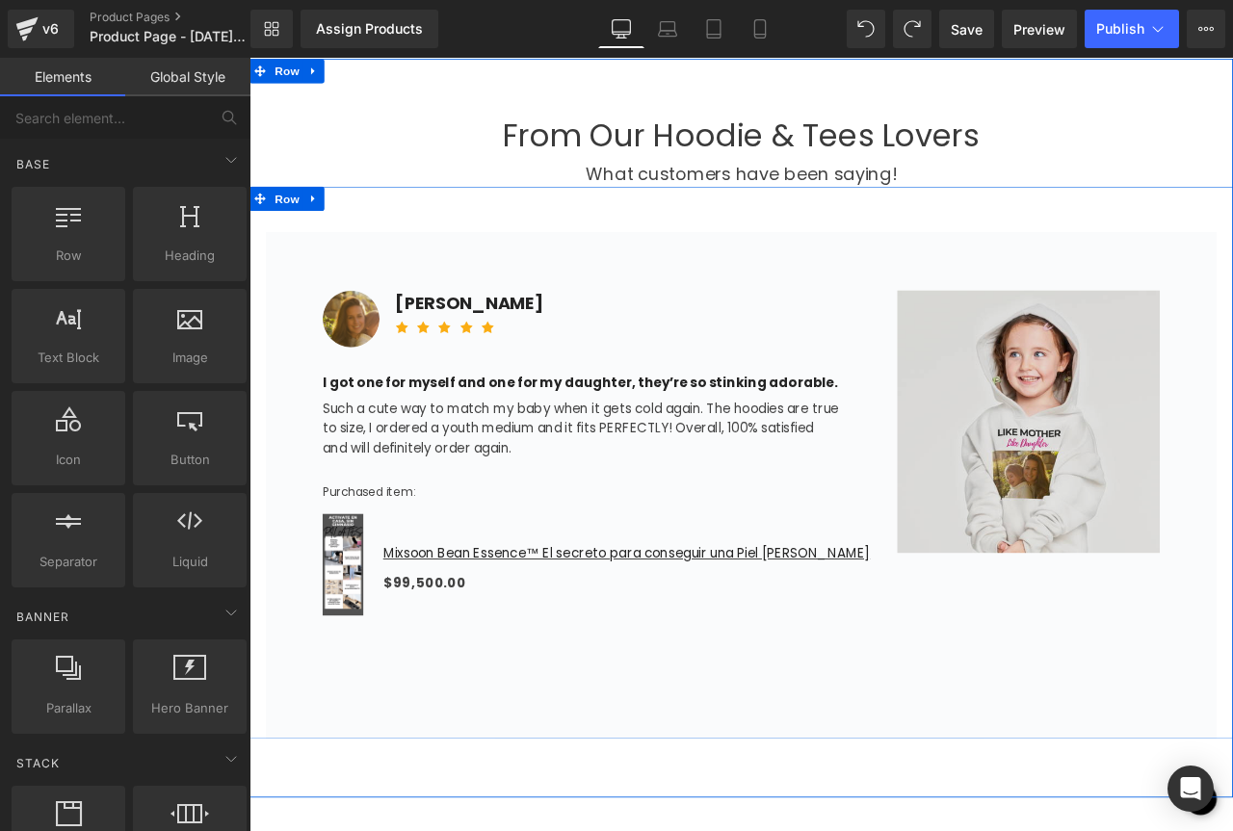
click at [1232, 379] on img at bounding box center [1163, 489] width 330 height 311
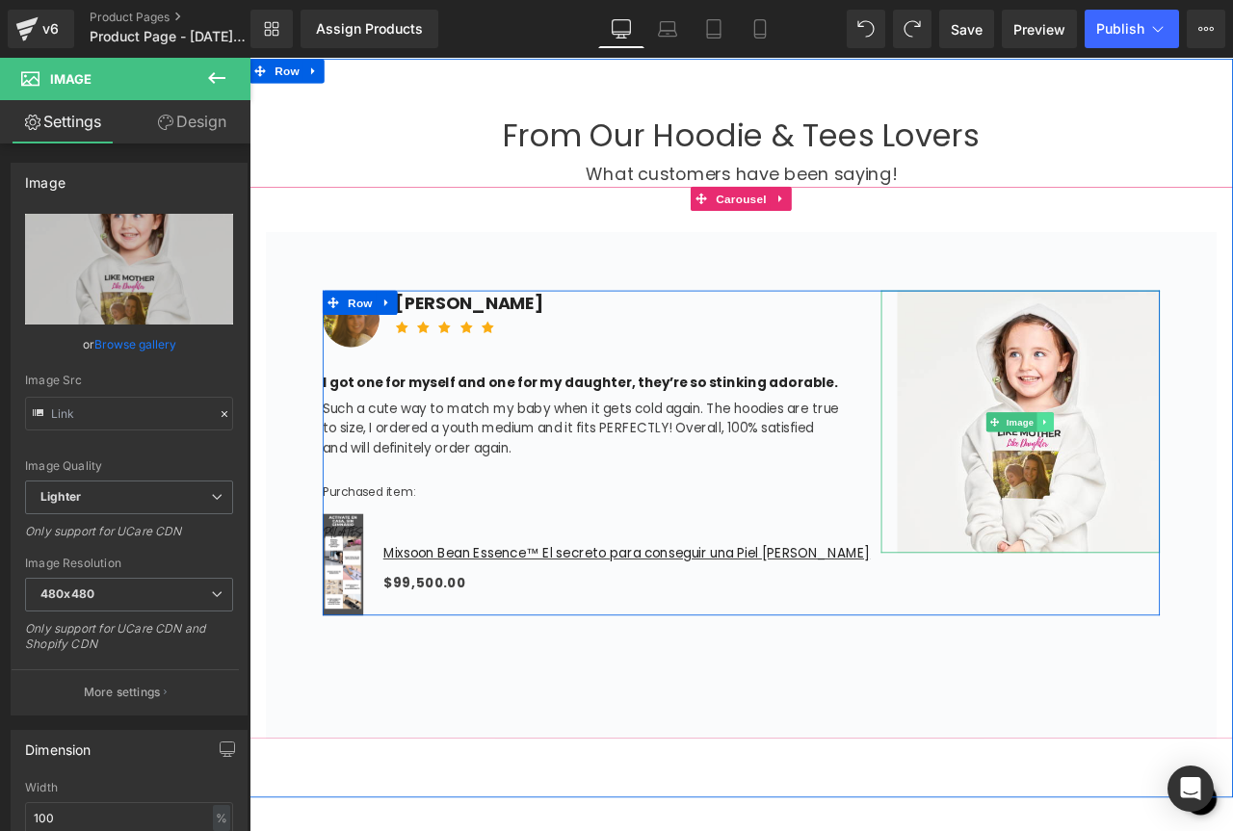
click at [1187, 493] on icon at bounding box center [1192, 490] width 11 height 12
click at [1197, 492] on icon at bounding box center [1202, 490] width 11 height 12
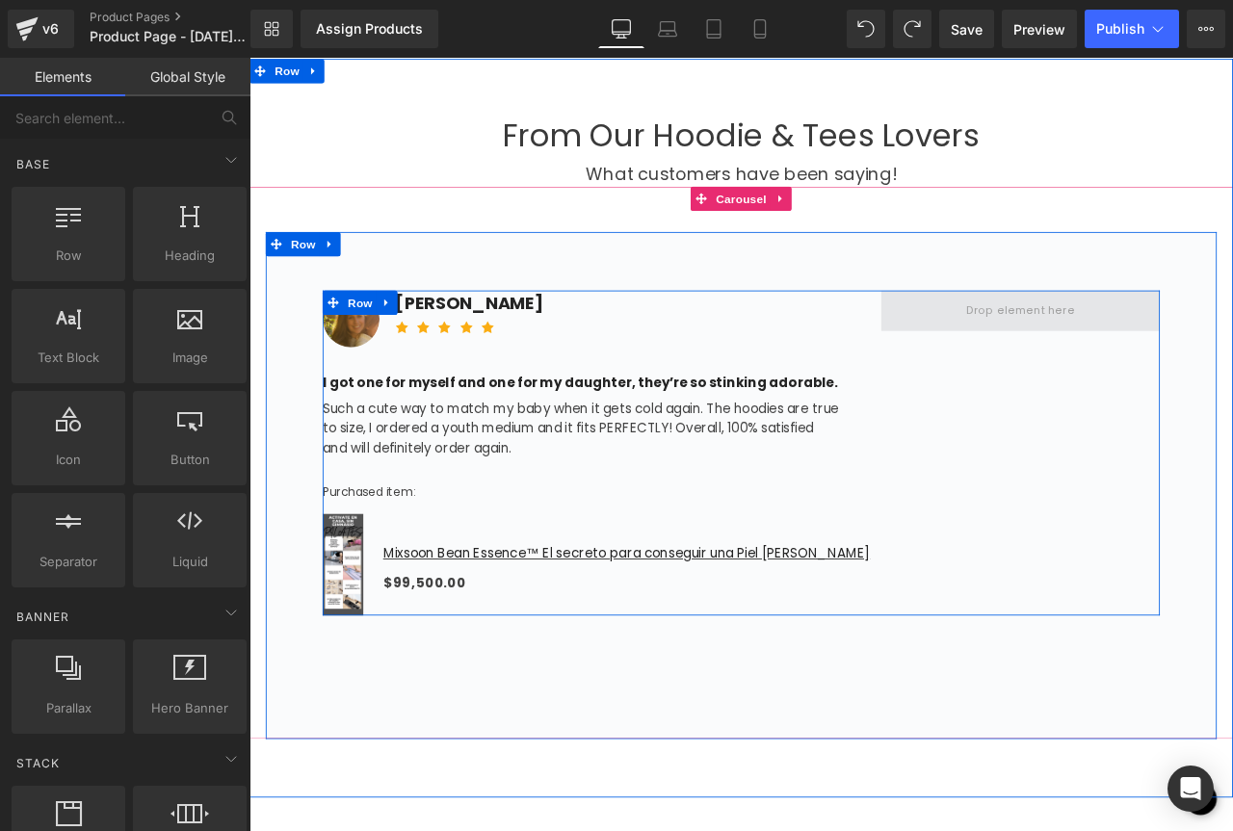
click at [1144, 365] on span at bounding box center [1162, 358] width 143 height 32
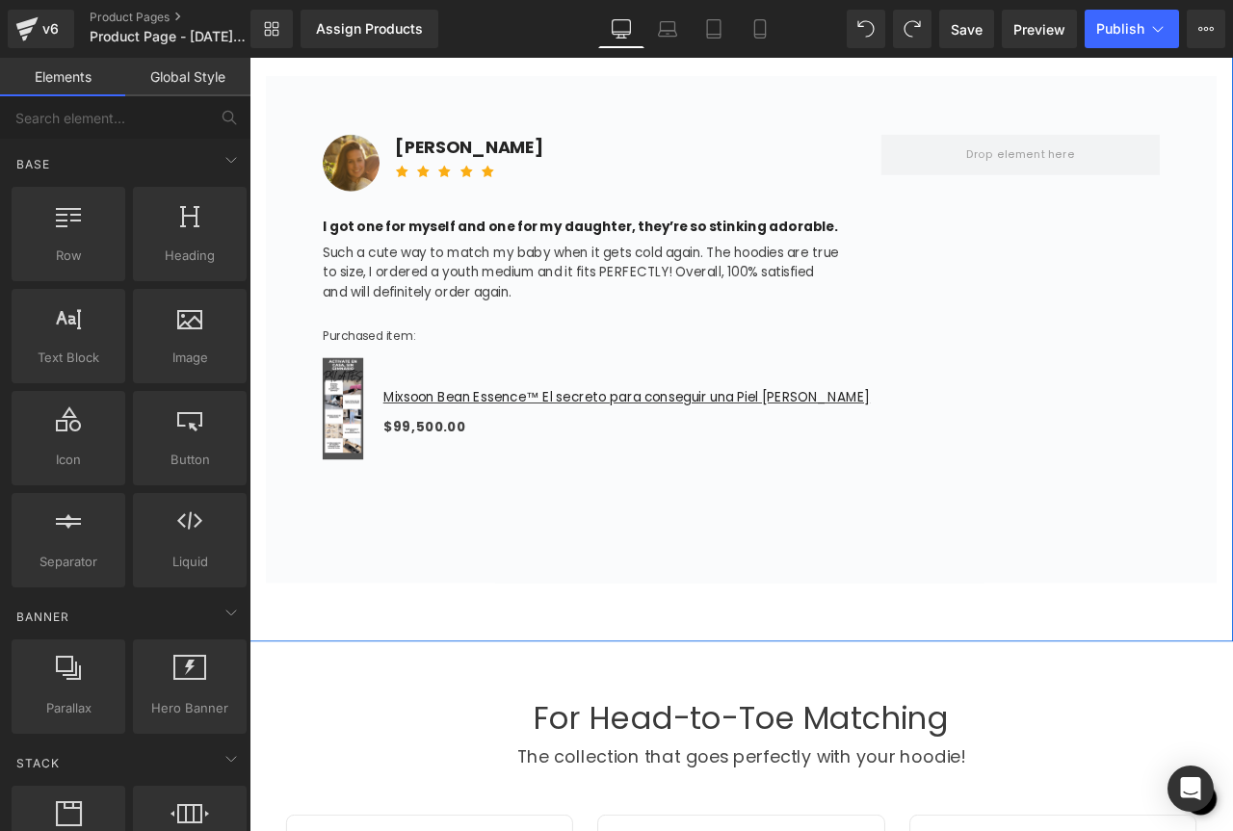
scroll to position [2600, 0]
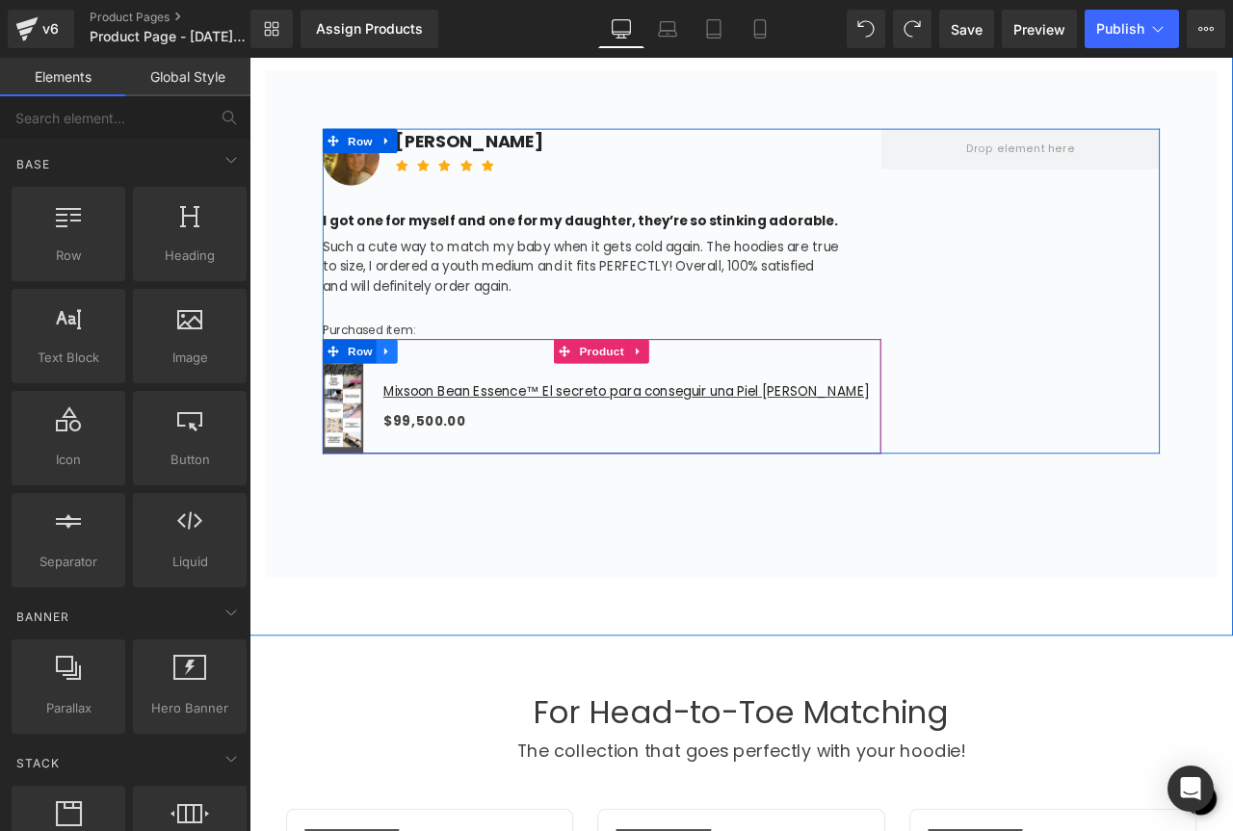
click at [405, 407] on icon at bounding box center [411, 406] width 13 height 14
click at [456, 409] on icon at bounding box center [462, 405] width 13 height 13
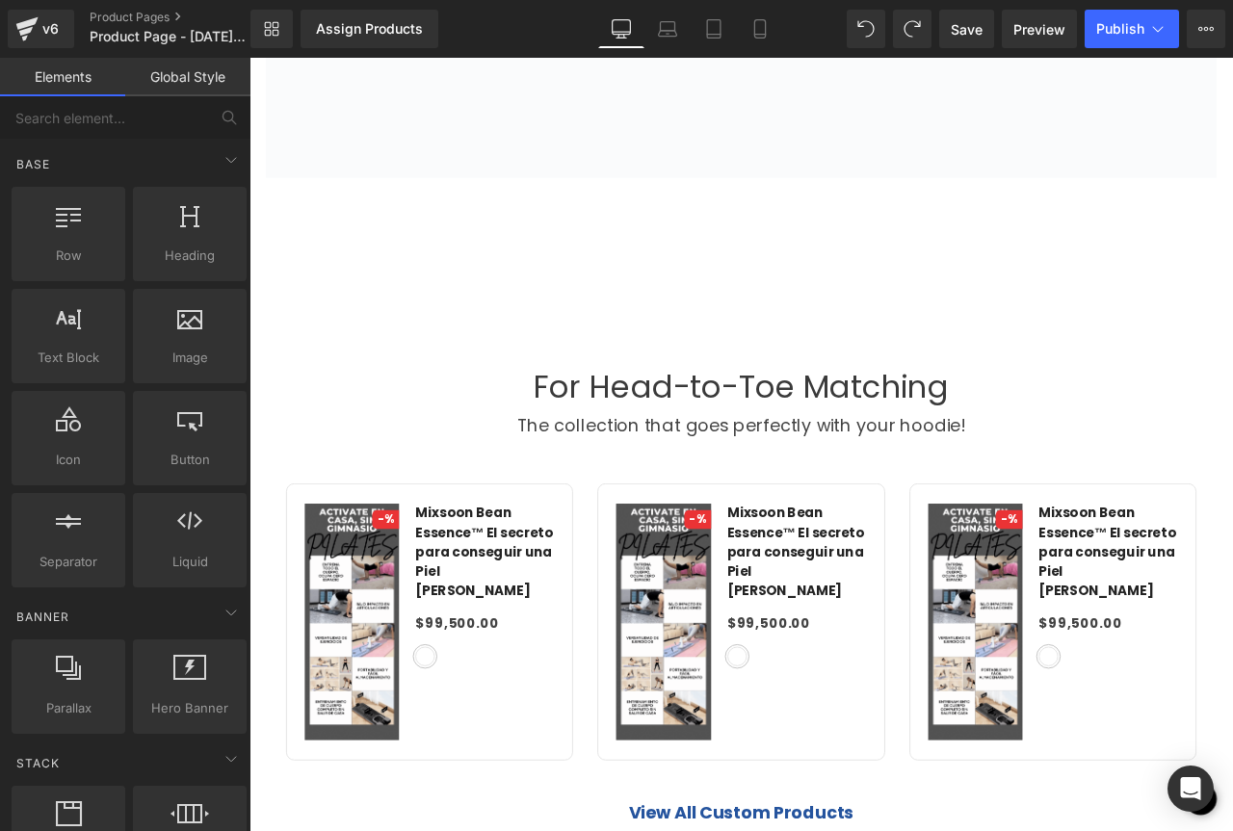
scroll to position [2889, 0]
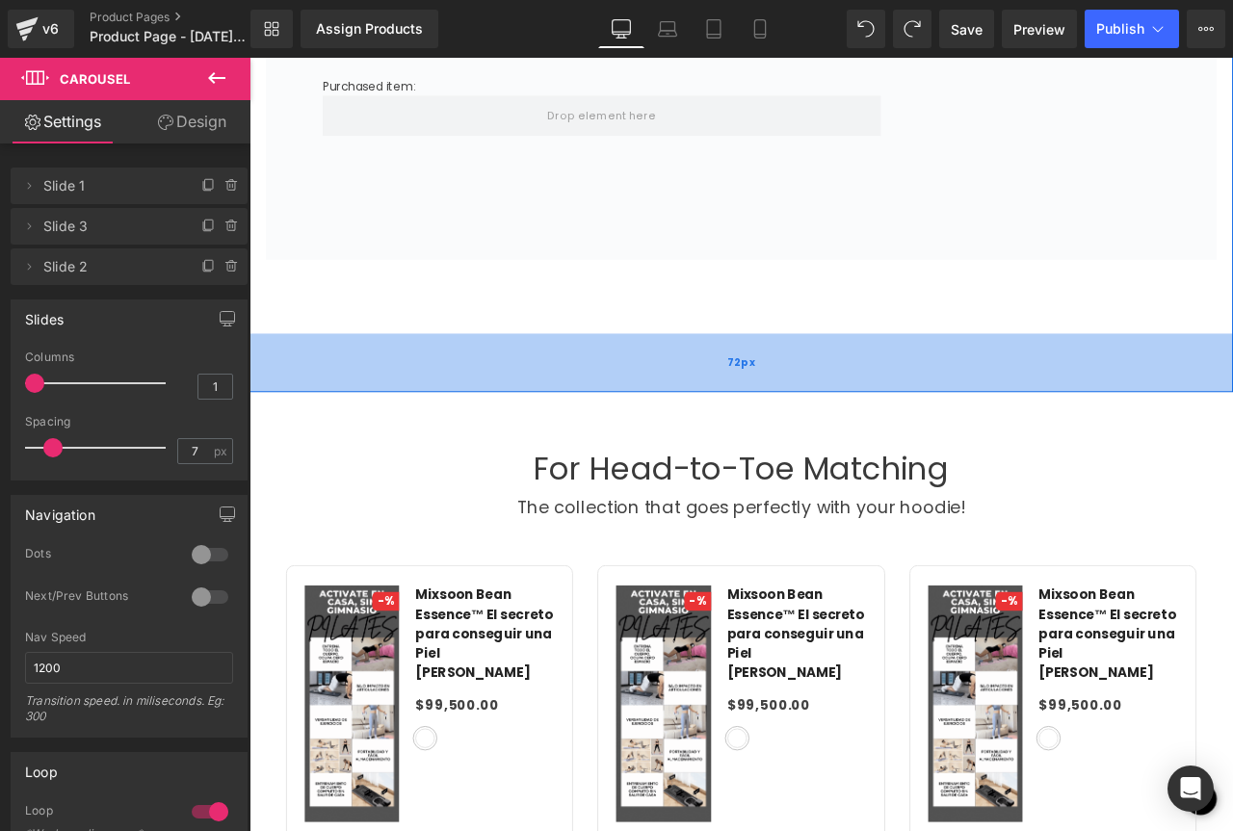
click at [567, 441] on div "72px" at bounding box center [831, 418] width 1165 height 69
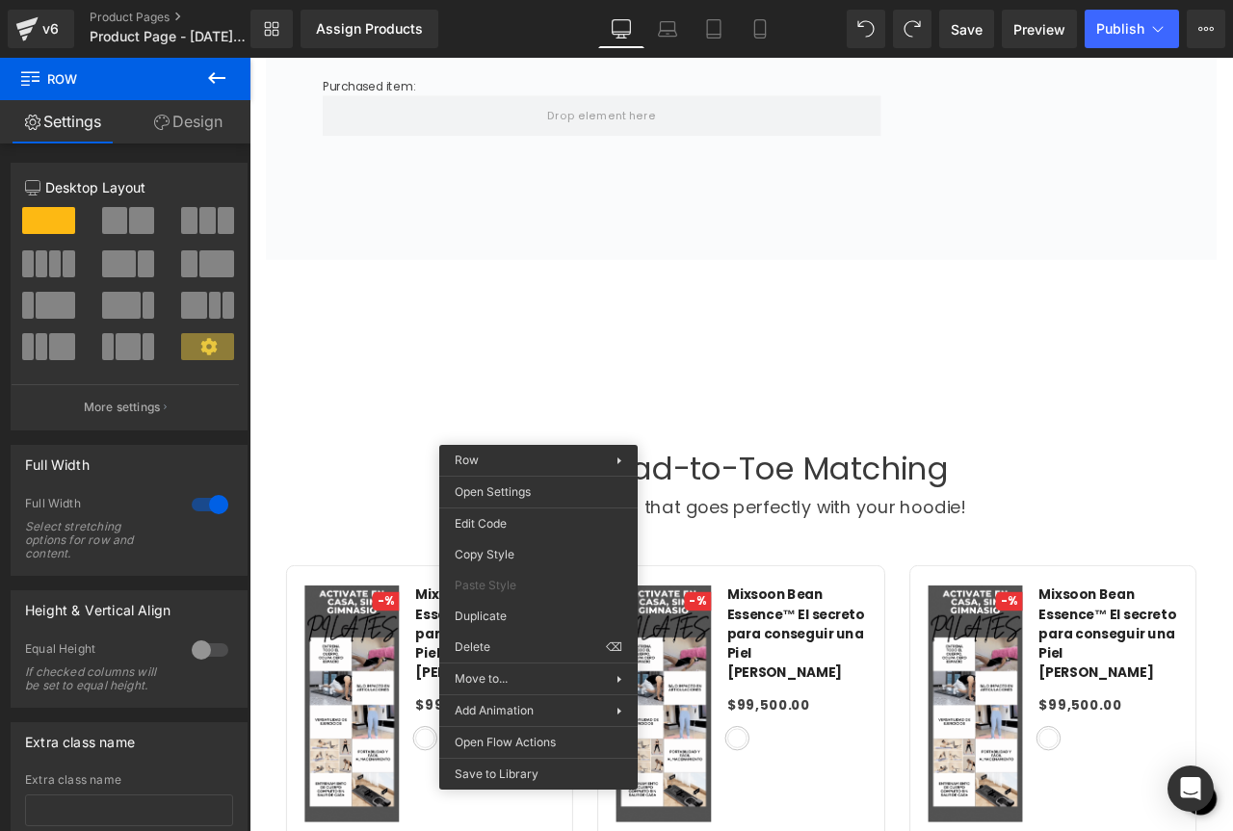
click at [593, 388] on div "From Our Hoodie & Tees Lovers Heading What customers have been saying! Text Blo…" at bounding box center [831, 15] width 1165 height 875
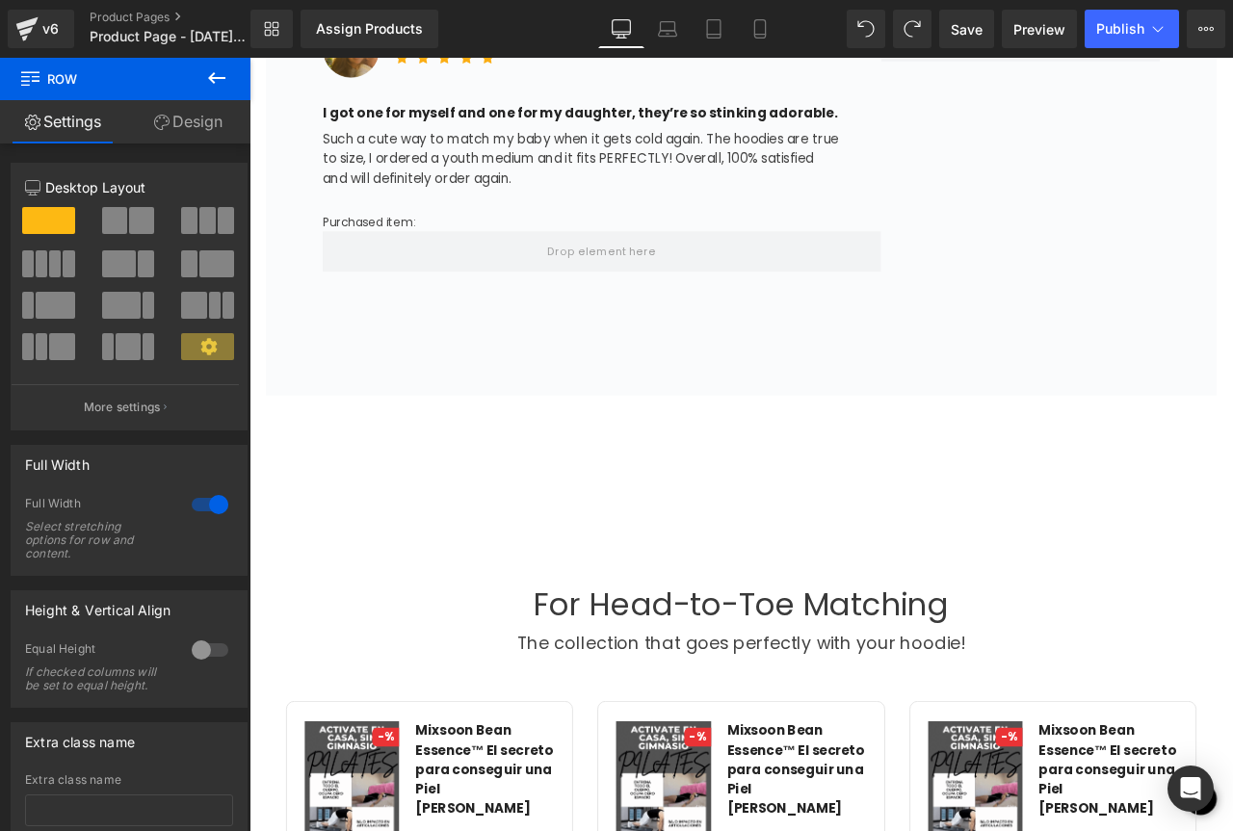
scroll to position [2697, 0]
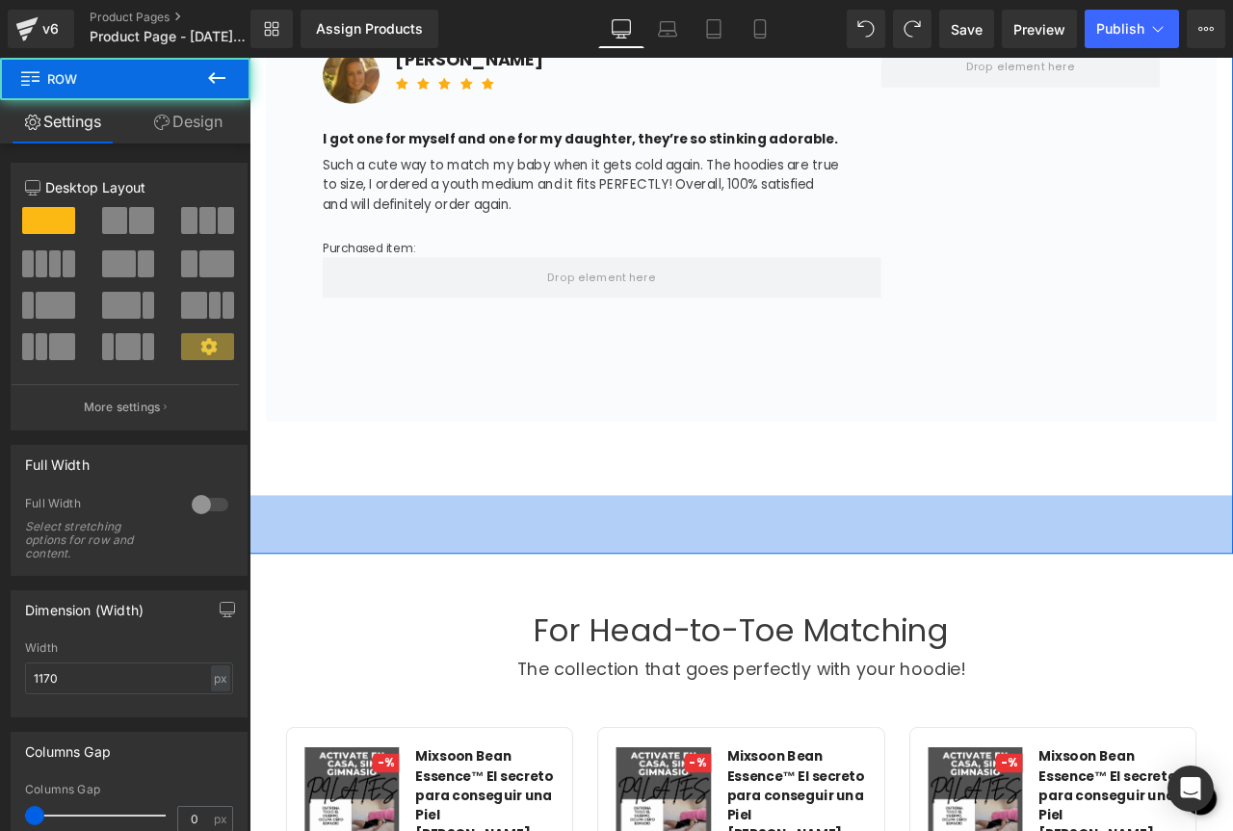
drag, startPoint x: 603, startPoint y: 638, endPoint x: 585, endPoint y: 648, distance: 21.1
click at [603, 642] on div "From Our Hoodie & Tees Lovers Heading What customers have been saying! Text Blo…" at bounding box center [831, 208] width 1165 height 875
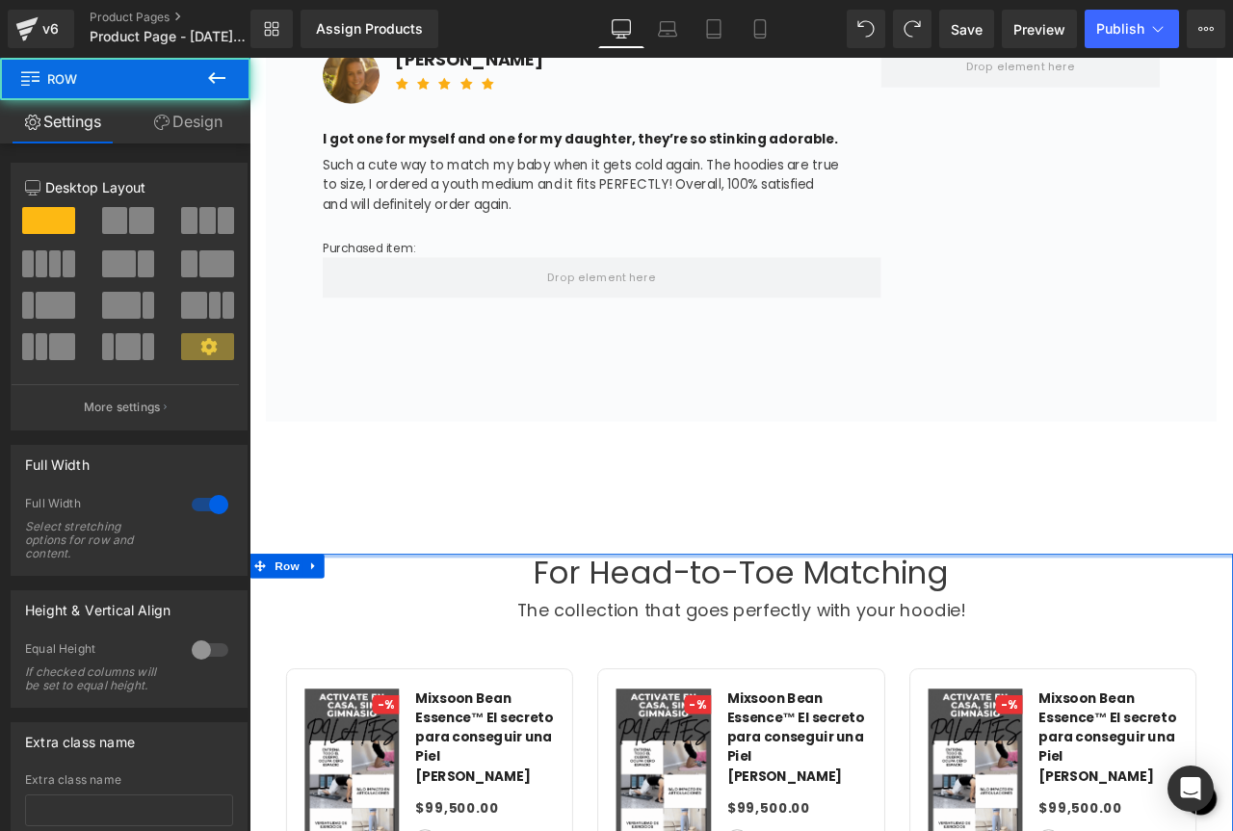
drag, startPoint x: 591, startPoint y: 647, endPoint x: 615, endPoint y: 431, distance: 217.1
click at [615, 431] on div "Image ‹ › (P) Image List Row Row Icon Selling fast! 5 people have this in their…" at bounding box center [831, 151] width 1165 height 5581
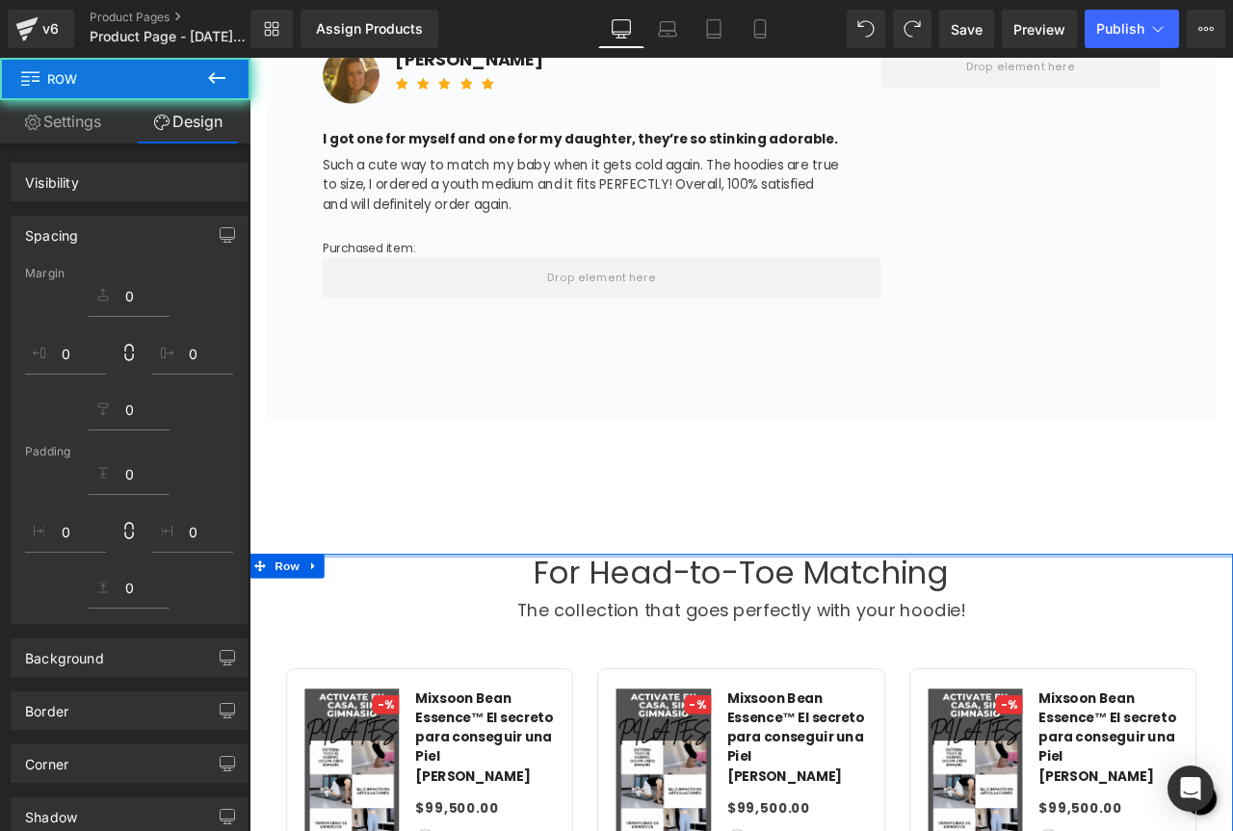
drag, startPoint x: 606, startPoint y: 441, endPoint x: 570, endPoint y: 490, distance: 60.7
click at [606, 410] on div "Image ‹ › (P) Image List Row Row Icon Selling fast! 5 people have this in their…" at bounding box center [831, 151] width 1165 height 5581
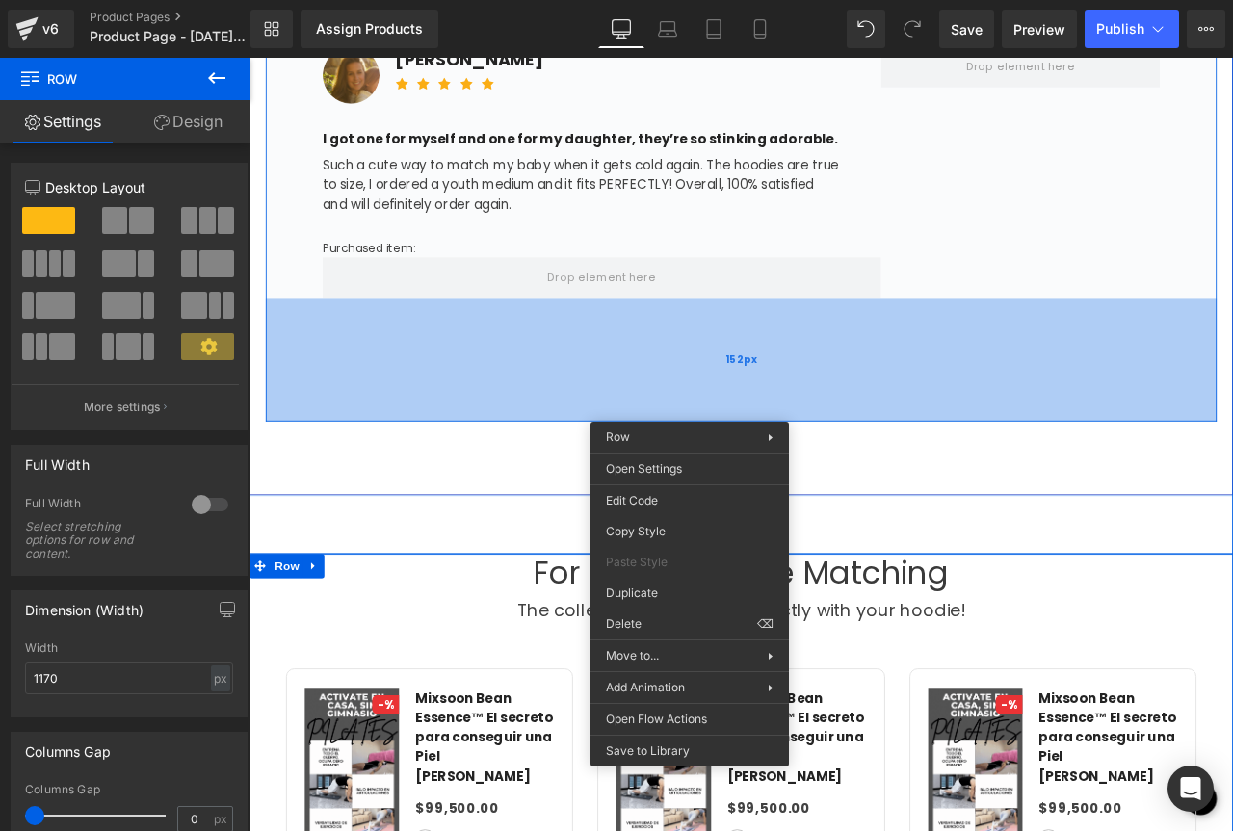
click at [756, 438] on div "Image [PERSON_NAME] Text Block Icon Icon Icon Icon Icon Icon List Hoz Row I got…" at bounding box center [832, 232] width 1127 height 513
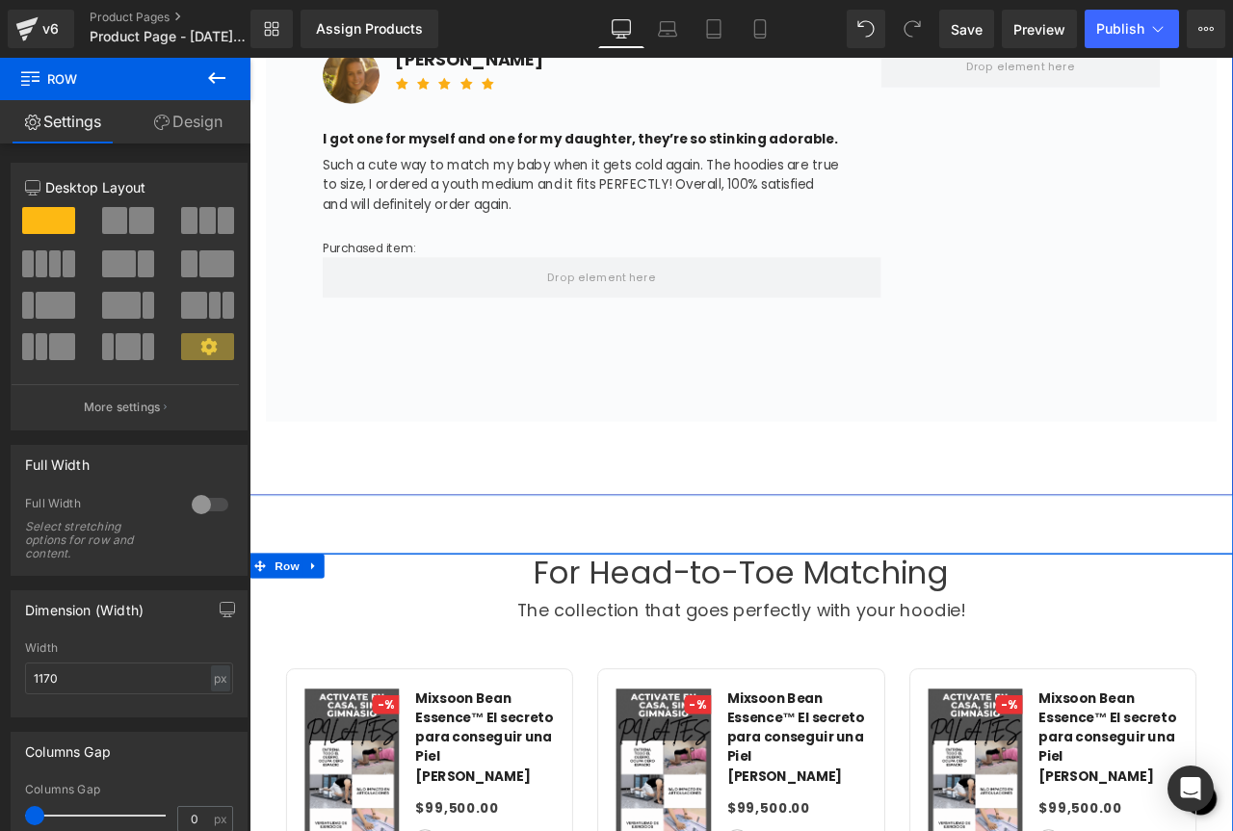
click at [740, 410] on div "Image [PERSON_NAME] Text Block Icon Icon Icon Icon Icon Icon List Hoz Row I got…" at bounding box center [832, 232] width 1127 height 513
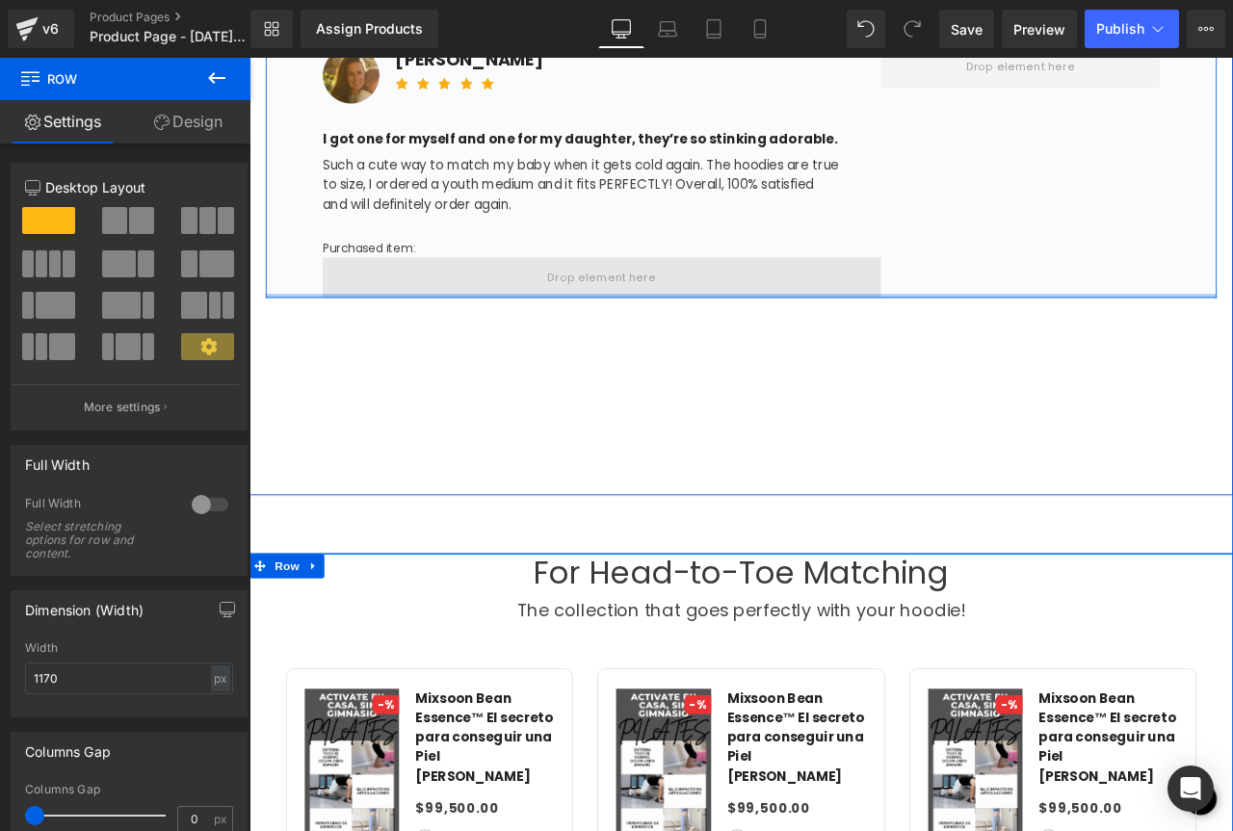
drag, startPoint x: 657, startPoint y: 484, endPoint x: 642, endPoint y: 330, distance: 154.8
click at [642, 330] on div "Image [PERSON_NAME] Text Block Icon Icon Icon Icon Icon Icon List Hoz Row I got…" at bounding box center [832, 159] width 1127 height 367
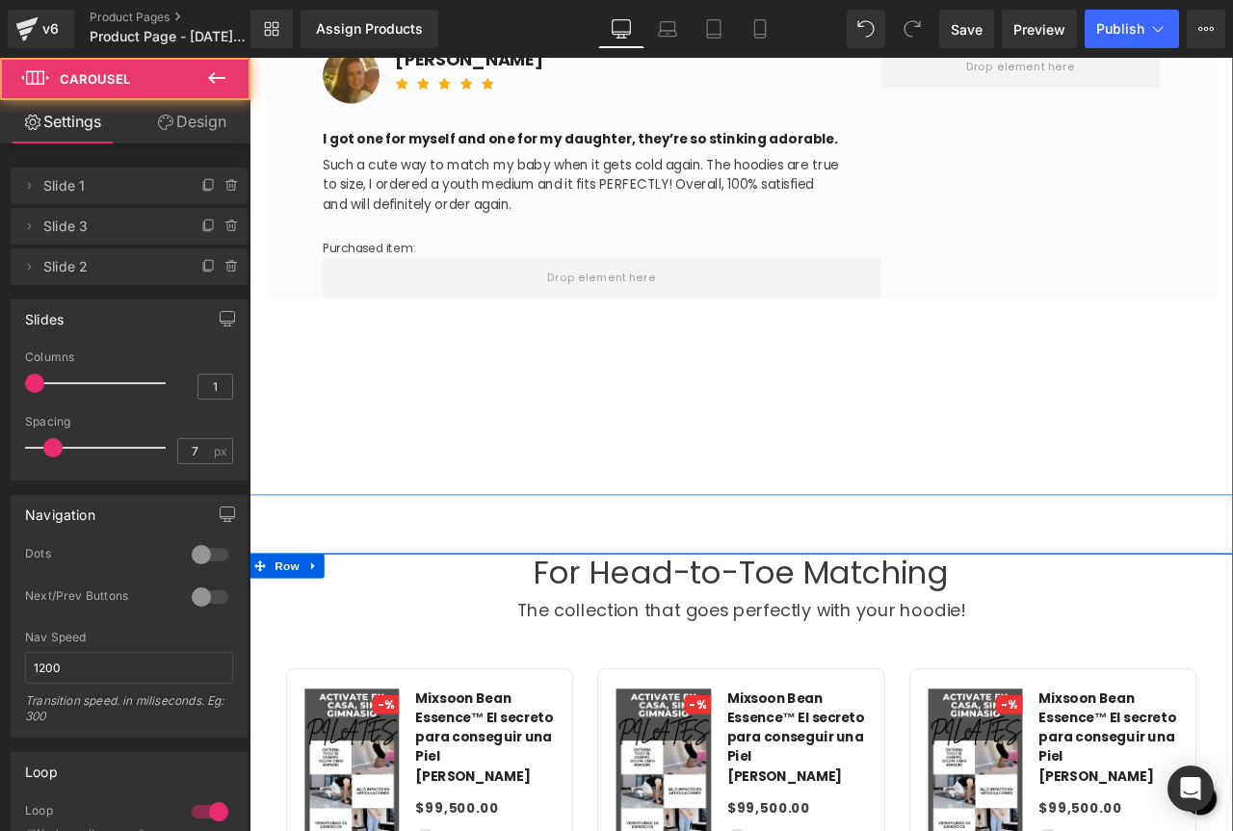
drag, startPoint x: 666, startPoint y: 570, endPoint x: 671, endPoint y: 531, distance: 39.8
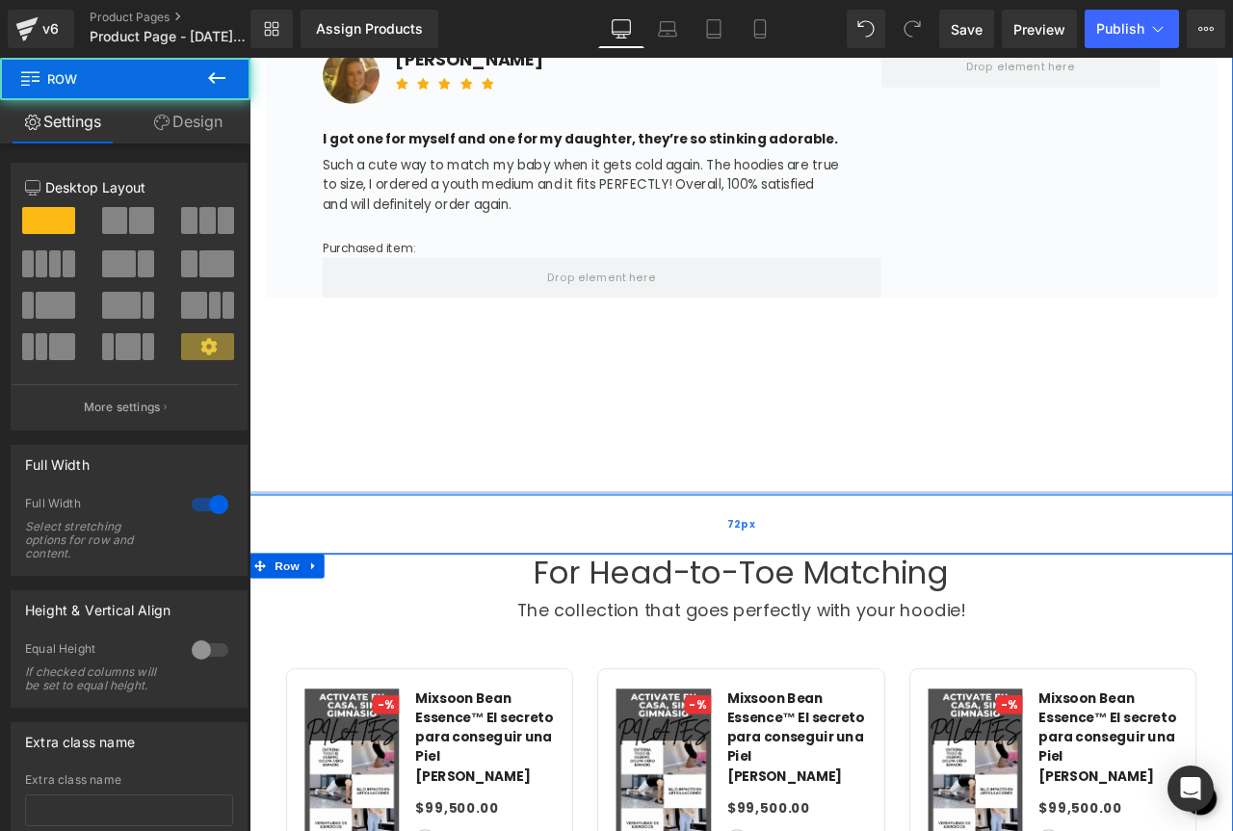
drag, startPoint x: 654, startPoint y: 574, endPoint x: 589, endPoint y: 644, distance: 95.4
click at [658, 356] on div "Image [PERSON_NAME] Text Block Icon Icon Icon Icon Icon Icon List Hoz Row I got…" at bounding box center [831, 249] width 1165 height 655
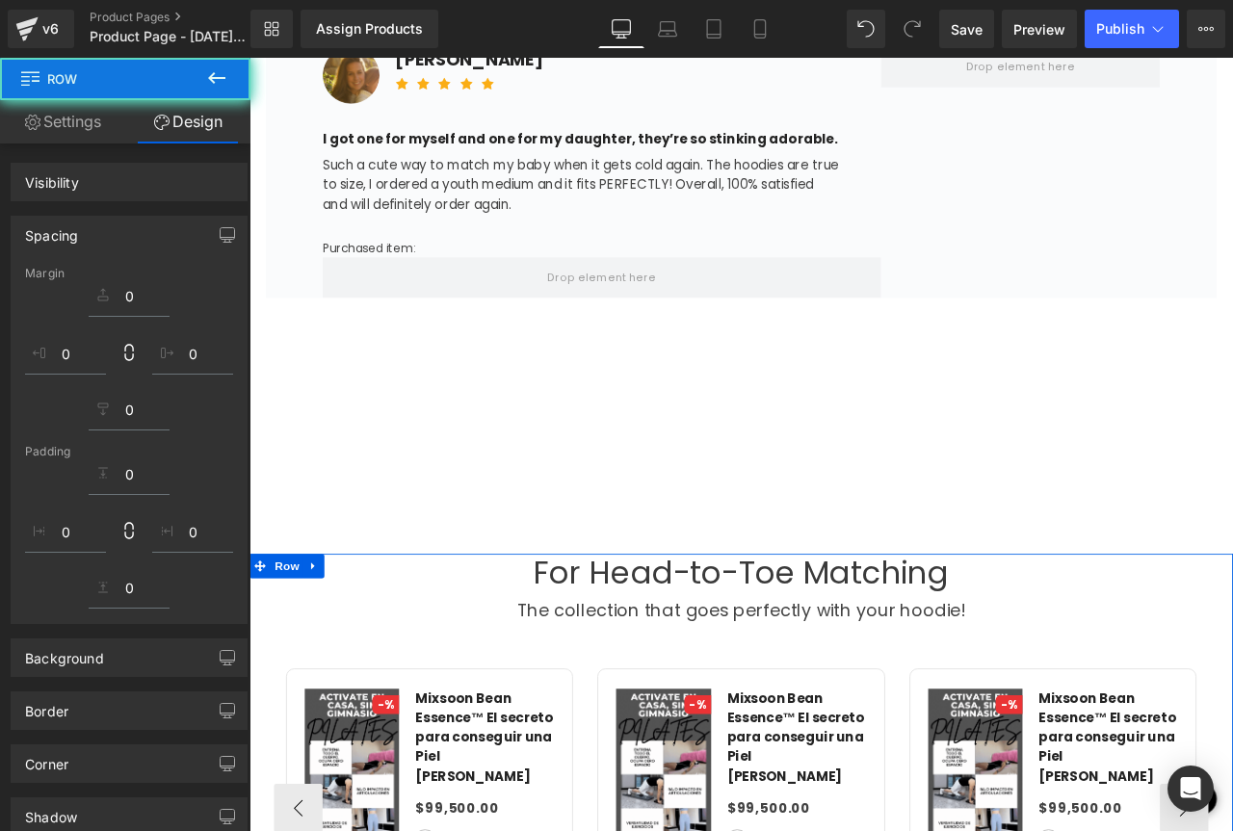
scroll to position [3082, 0]
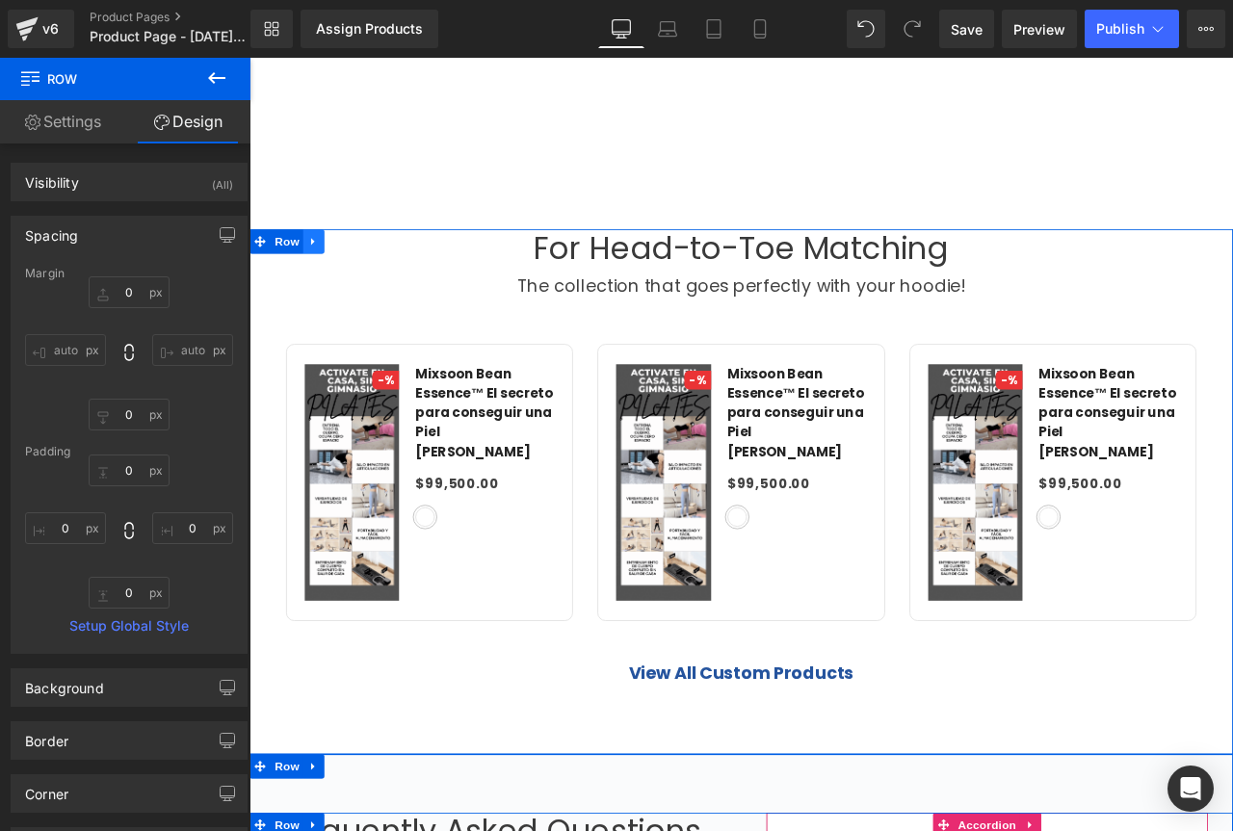
click at [323, 277] on icon at bounding box center [325, 276] width 4 height 9
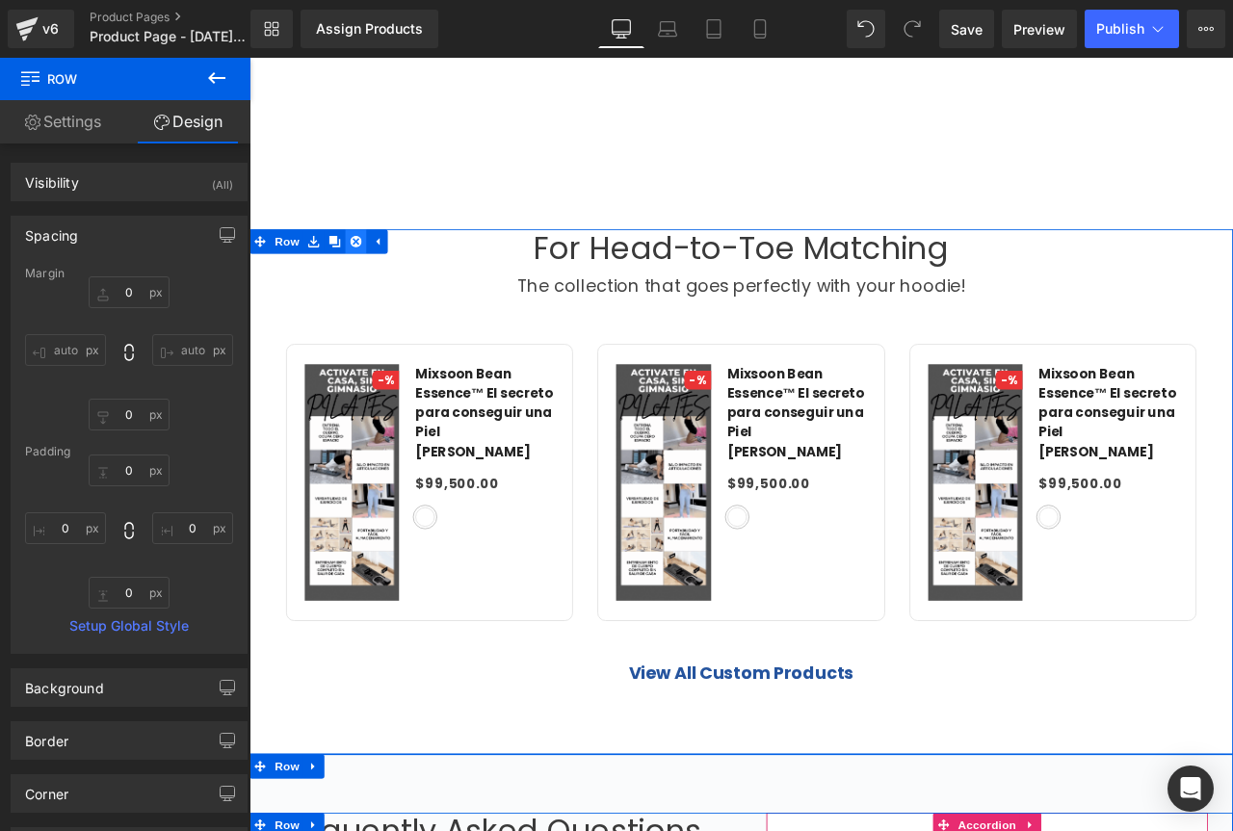
click at [369, 275] on icon at bounding box center [375, 276] width 13 height 14
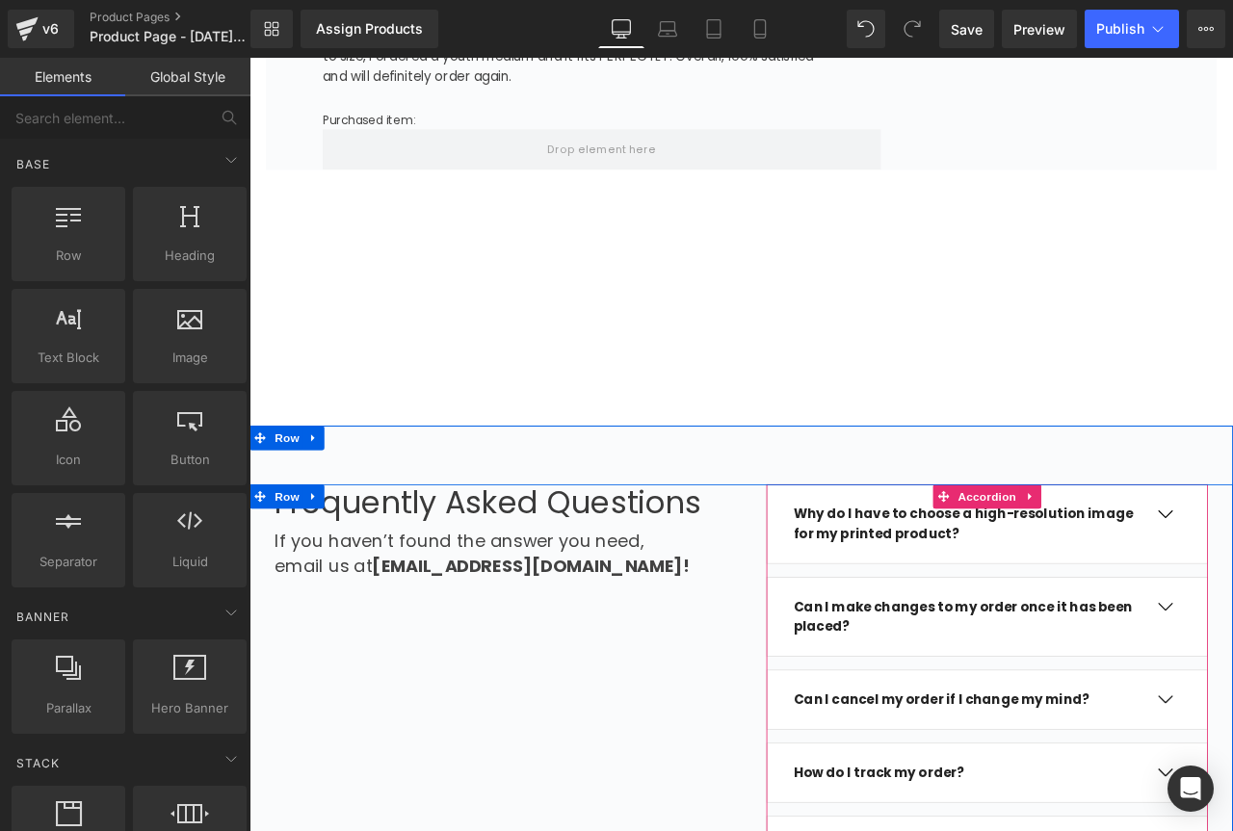
scroll to position [2889, 0]
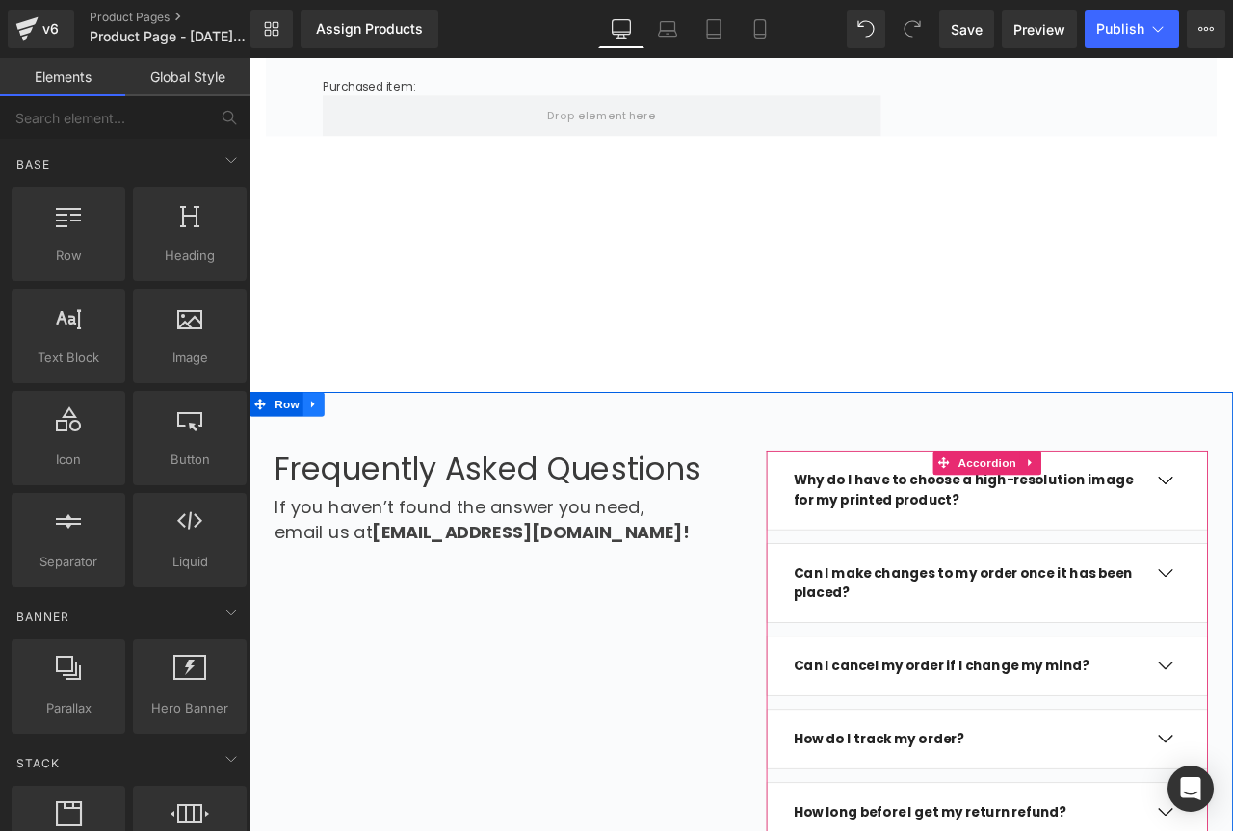
click at [319, 472] on icon at bounding box center [325, 468] width 13 height 14
click at [369, 468] on icon at bounding box center [375, 467] width 13 height 13
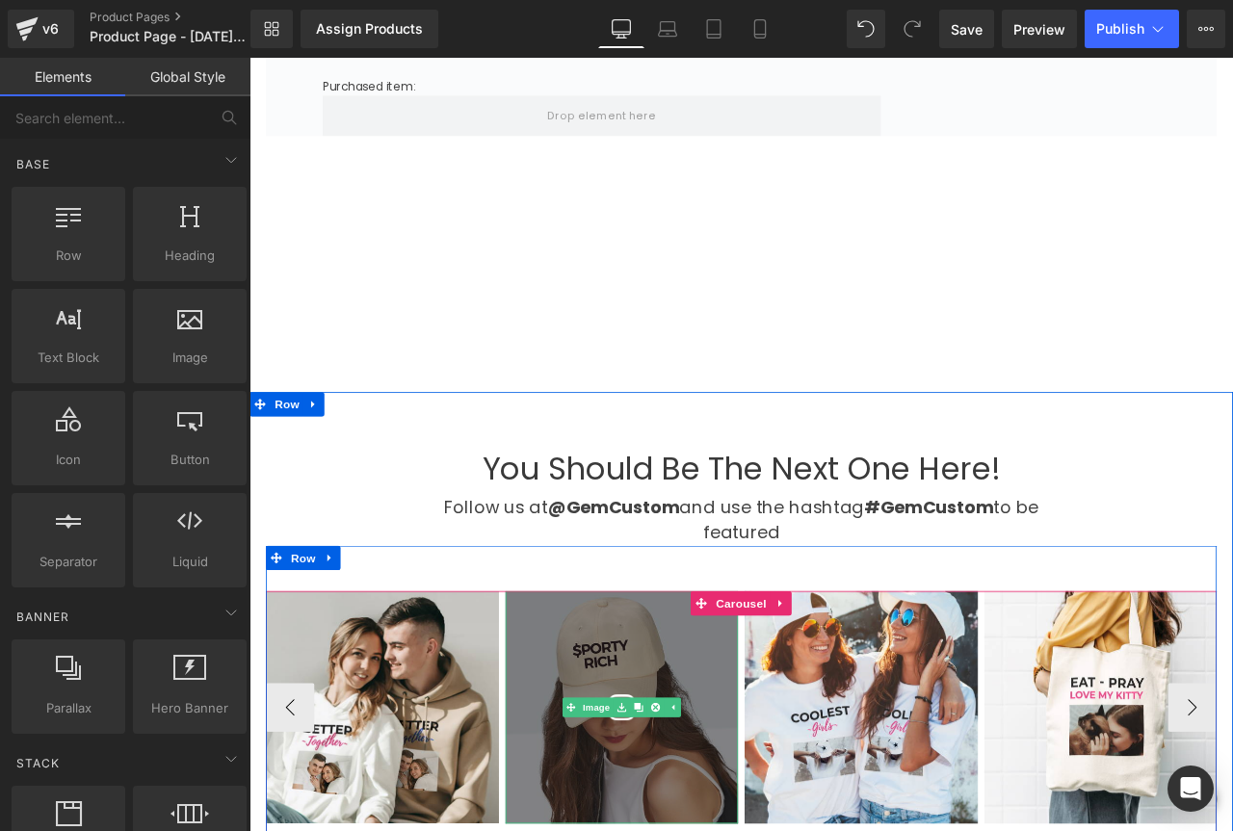
scroll to position [2793, 0]
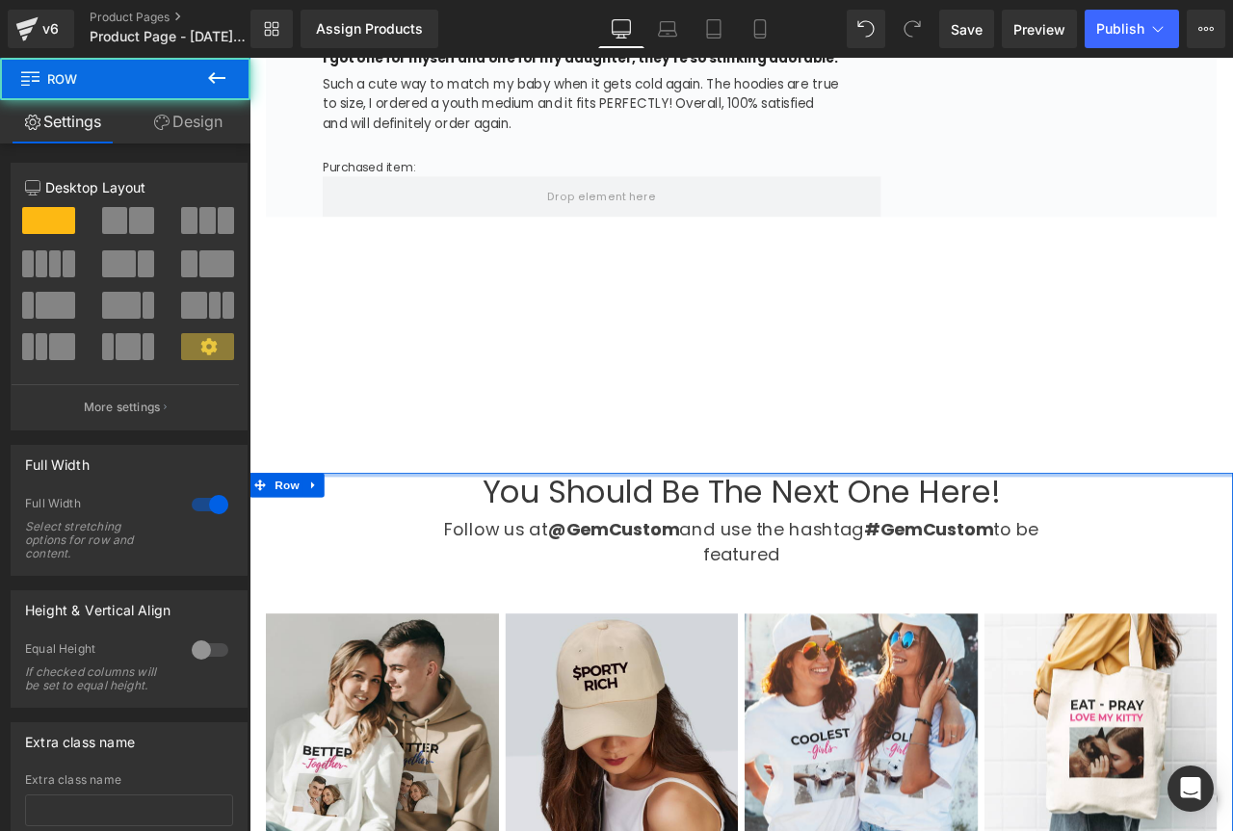
drag, startPoint x: 597, startPoint y: 556, endPoint x: 606, endPoint y: 271, distance: 285.2
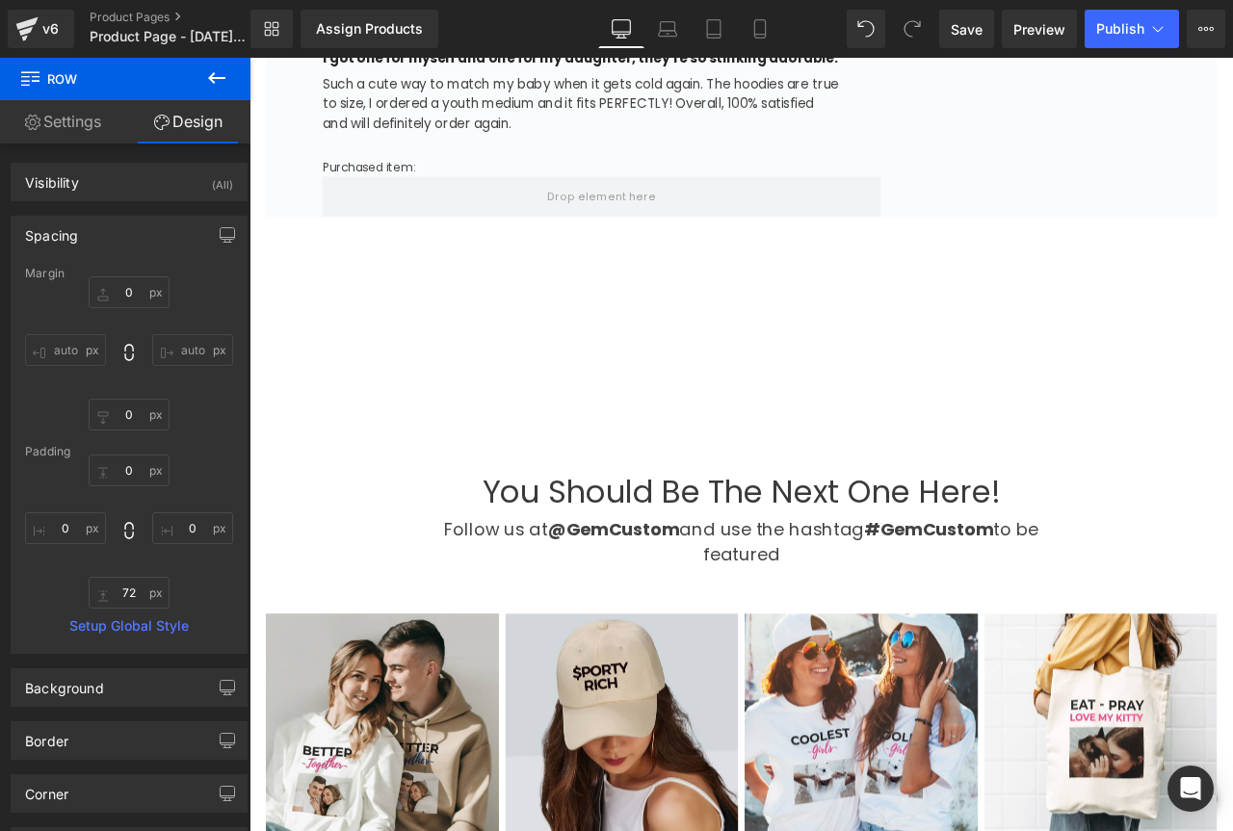
scroll to position [3648, 0]
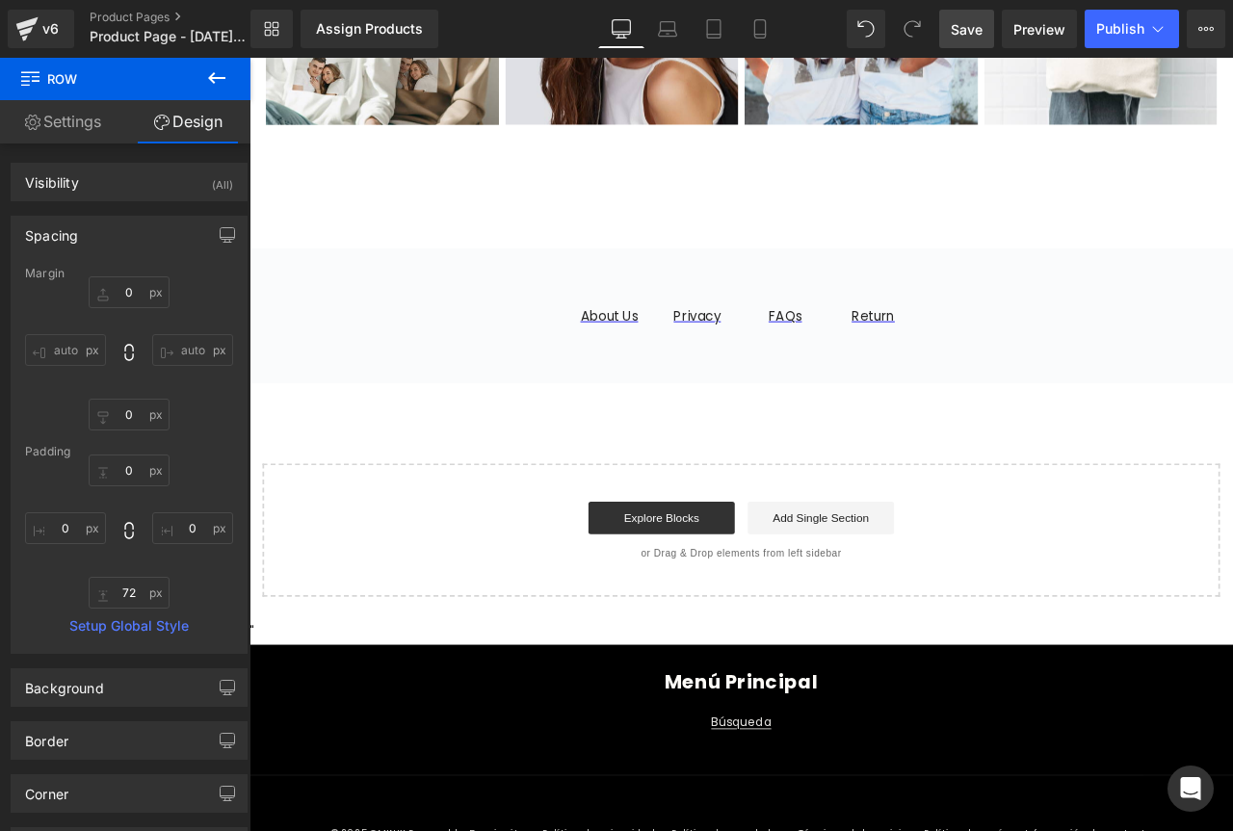
click at [963, 26] on span "Save" at bounding box center [967, 29] width 32 height 20
click at [334, 24] on div "Assign Products" at bounding box center [369, 28] width 107 height 15
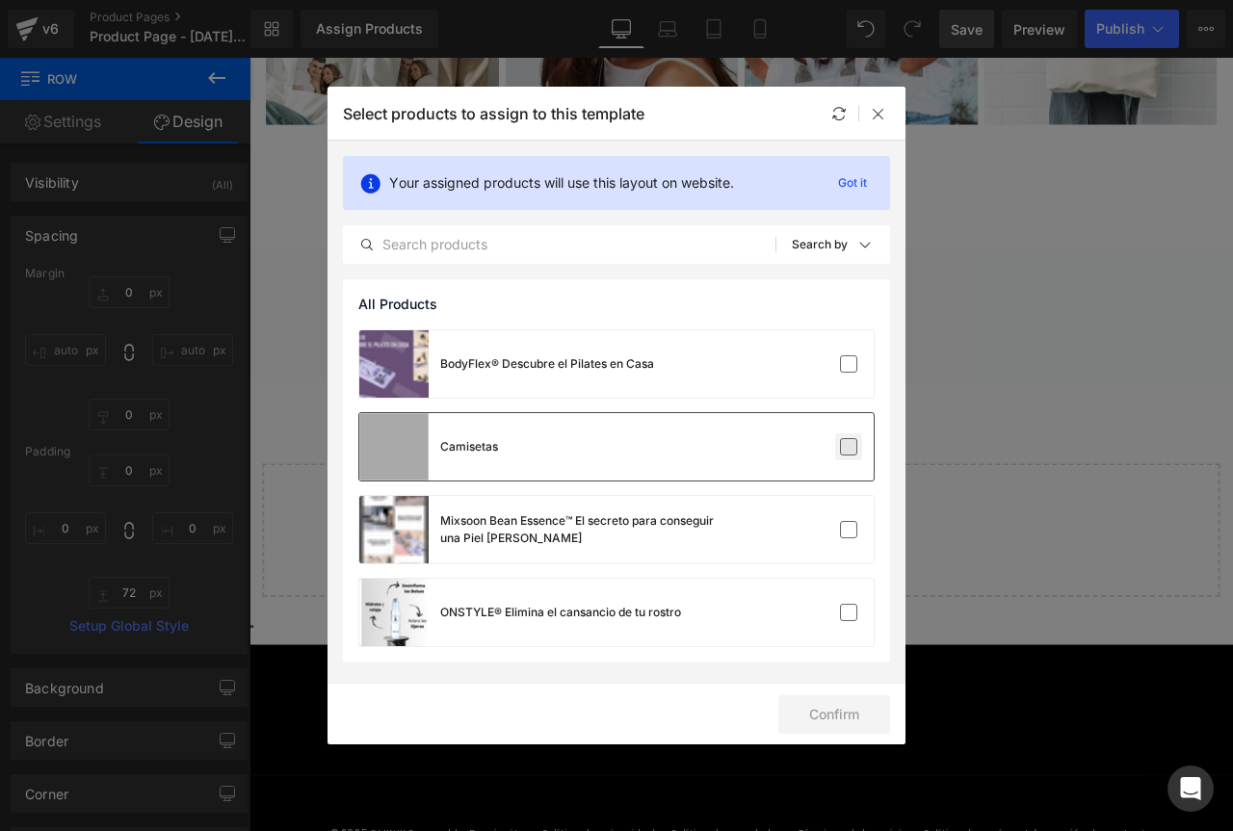
click at [844, 455] on label at bounding box center [848, 446] width 17 height 17
click at [848, 447] on input "checkbox" at bounding box center [848, 447] width 0 height 0
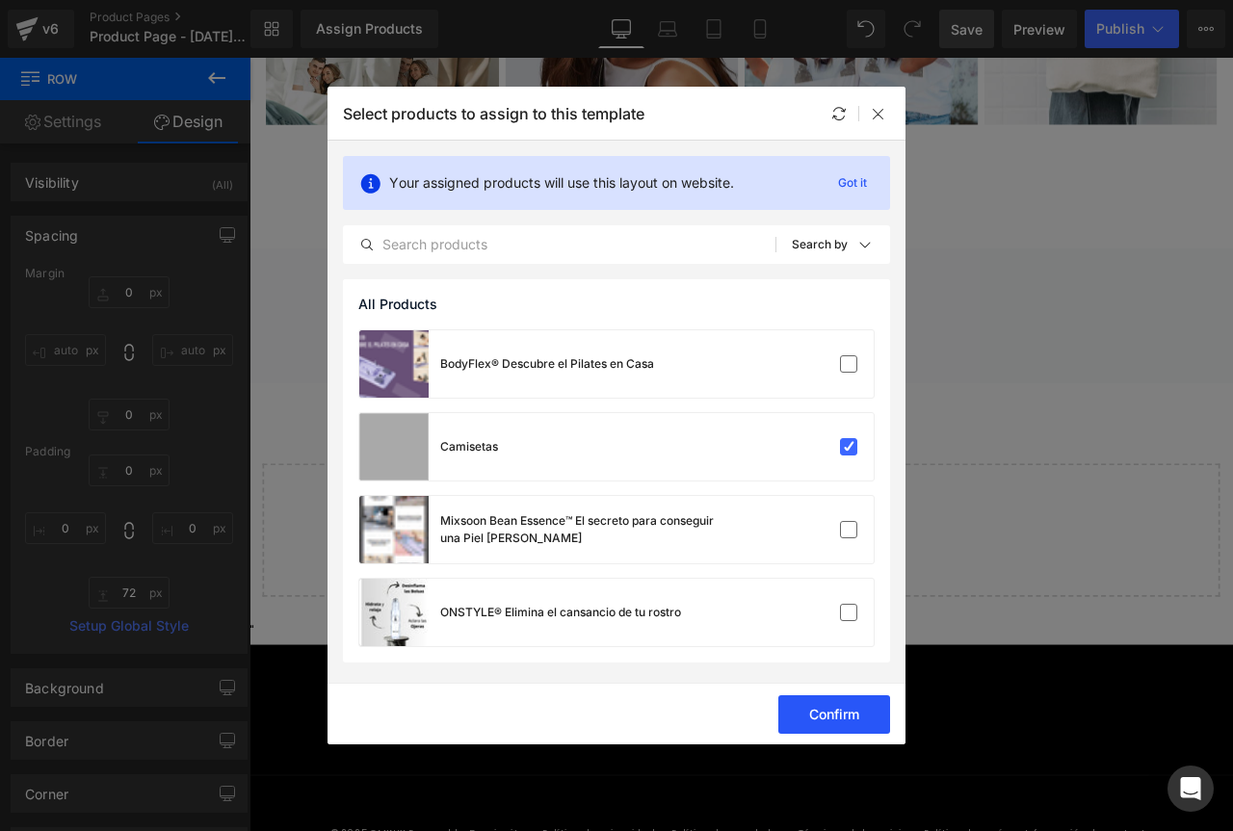
click at [823, 709] on button "Confirm" at bounding box center [834, 714] width 112 height 39
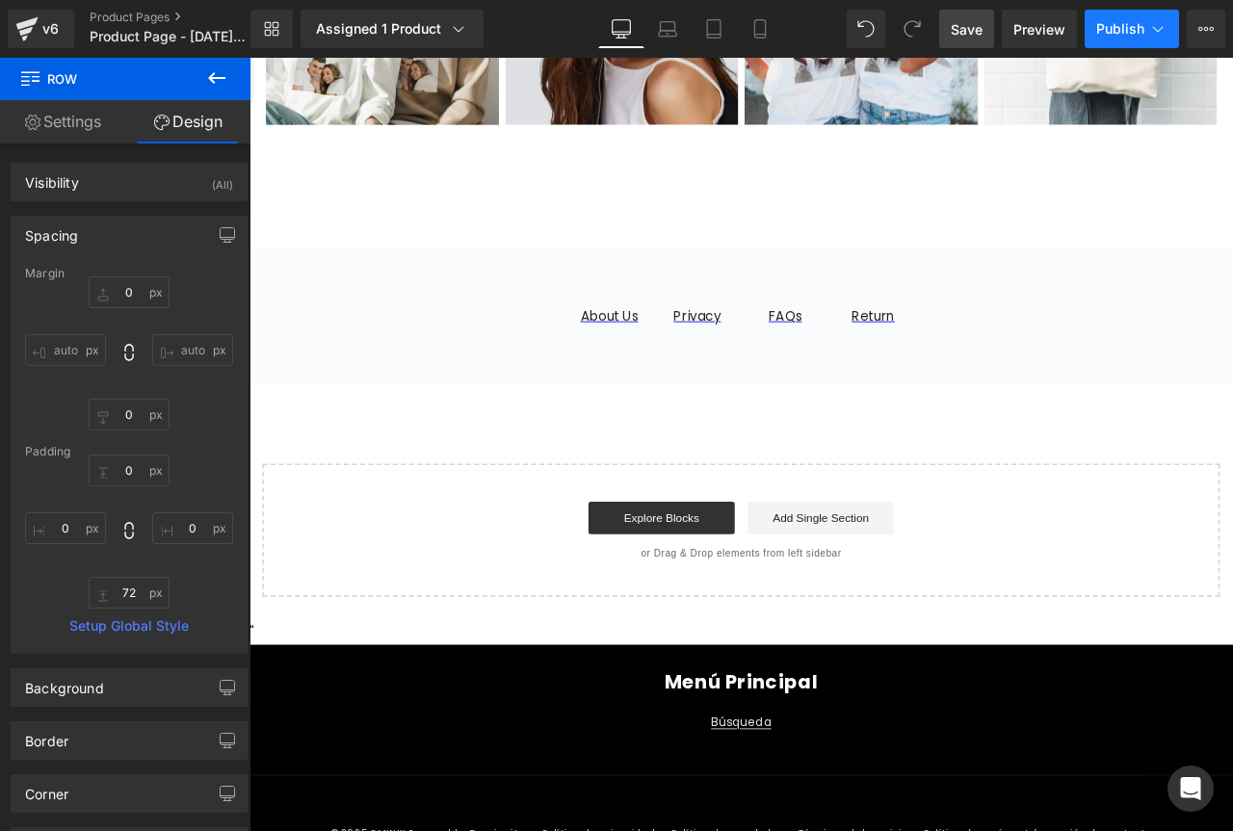
click at [1111, 32] on span "Publish" at bounding box center [1120, 28] width 48 height 15
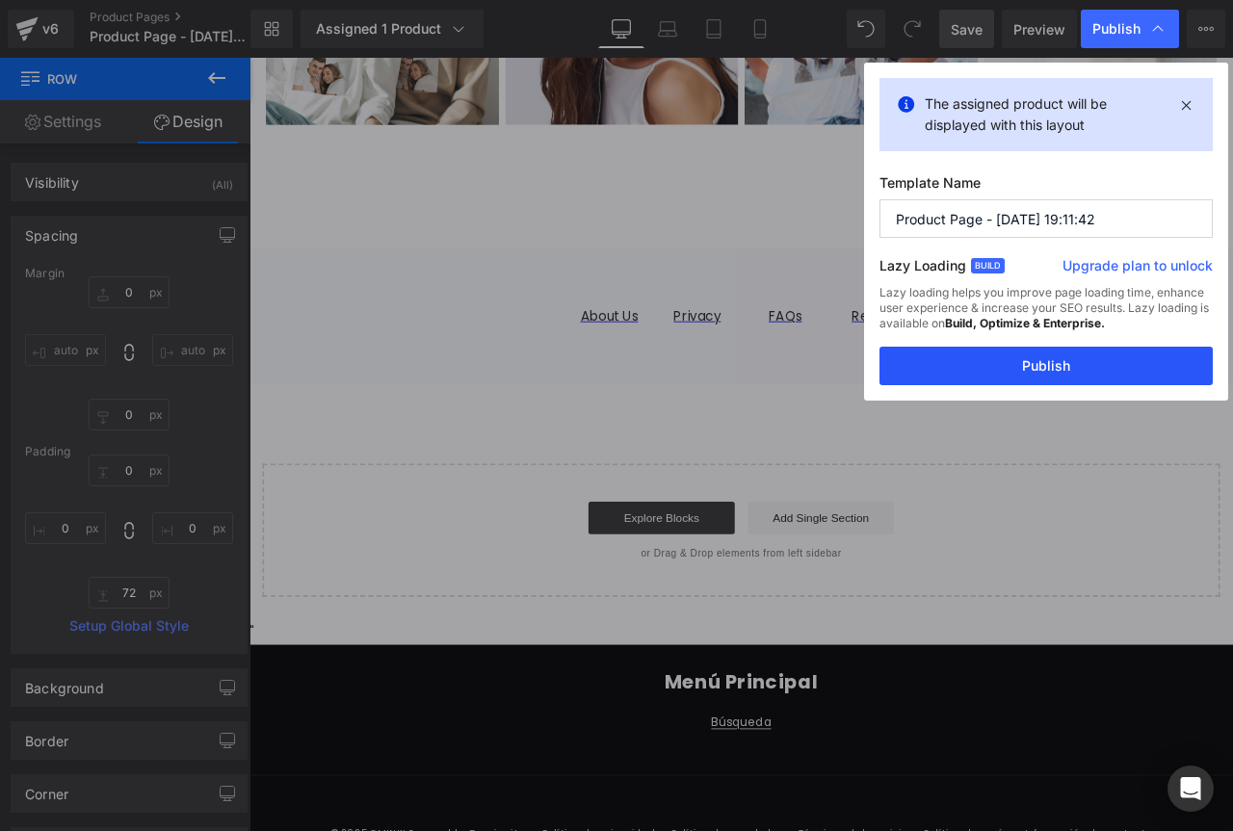
click at [1039, 368] on button "Publish" at bounding box center [1045, 366] width 333 height 39
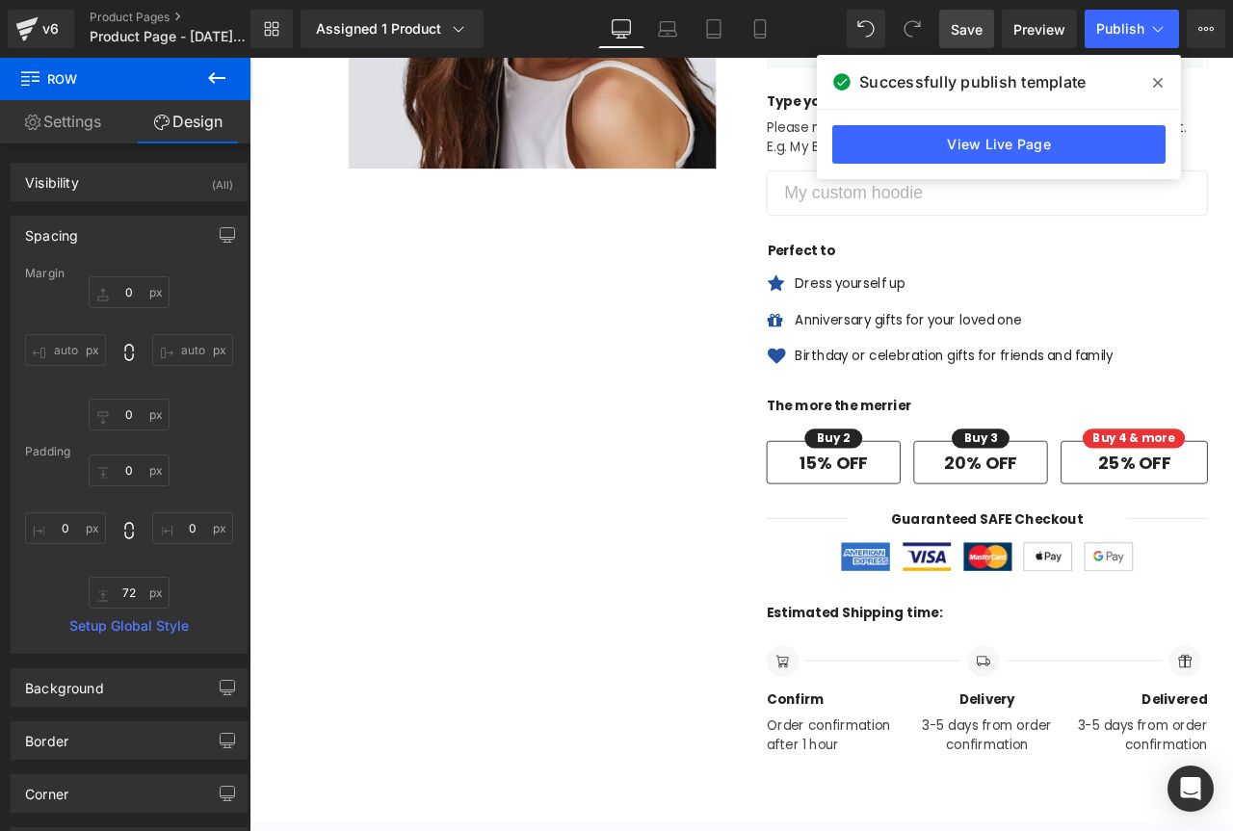
scroll to position [0, 0]
